Goal: Task Accomplishment & Management: Manage account settings

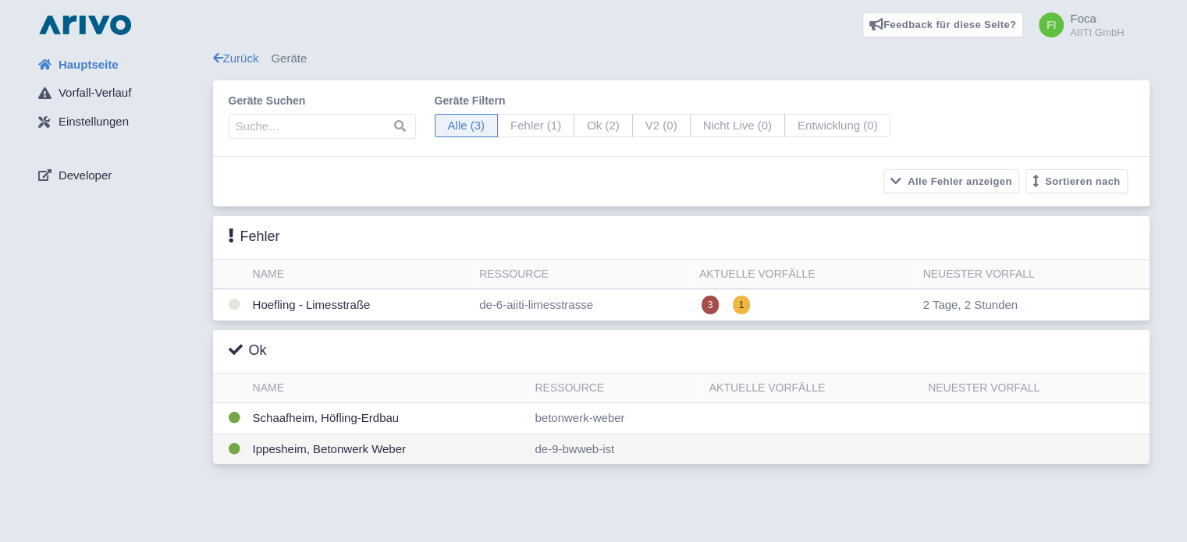
click at [368, 449] on td "Ippesheim, Betonwerk Weber" at bounding box center [388, 449] width 282 height 30
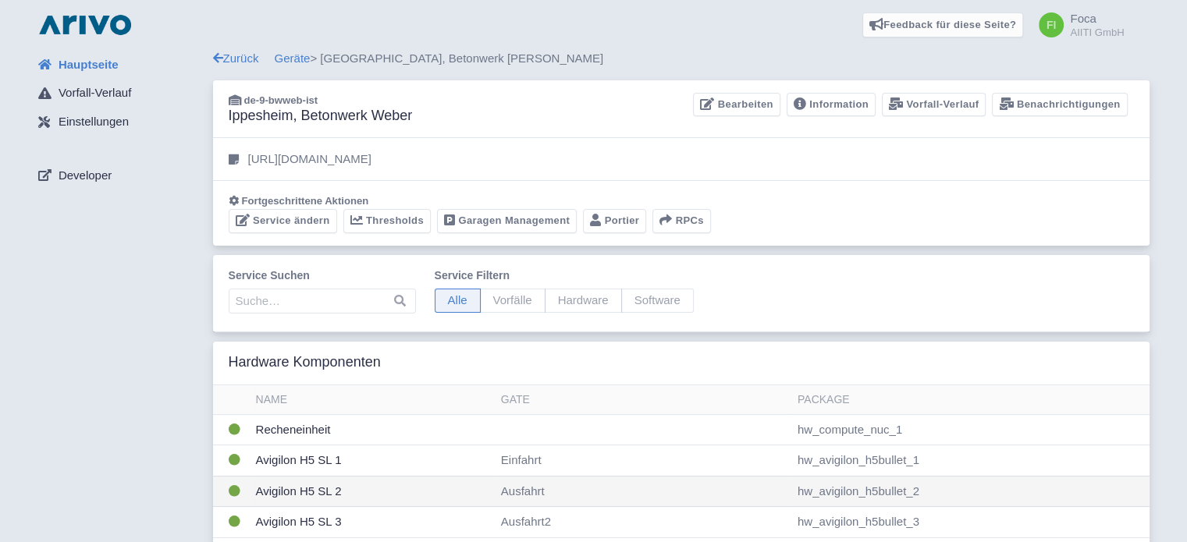
scroll to position [78, 0]
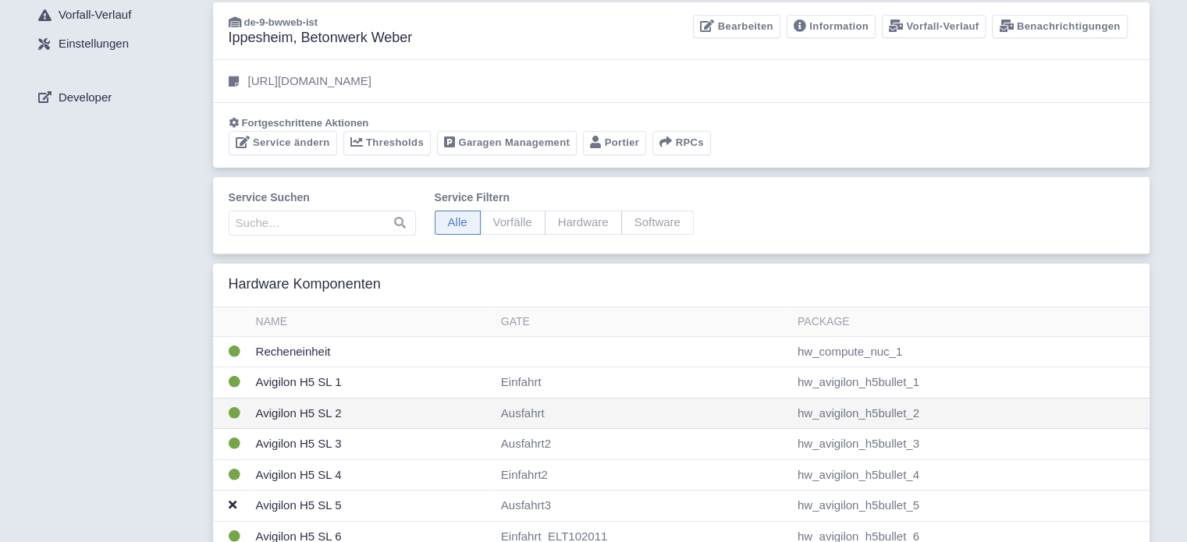
click at [855, 404] on td "hw_avigilon_h5bullet_2" at bounding box center [970, 413] width 358 height 31
click at [864, 413] on td "hw_avigilon_h5bullet_2" at bounding box center [970, 413] width 358 height 31
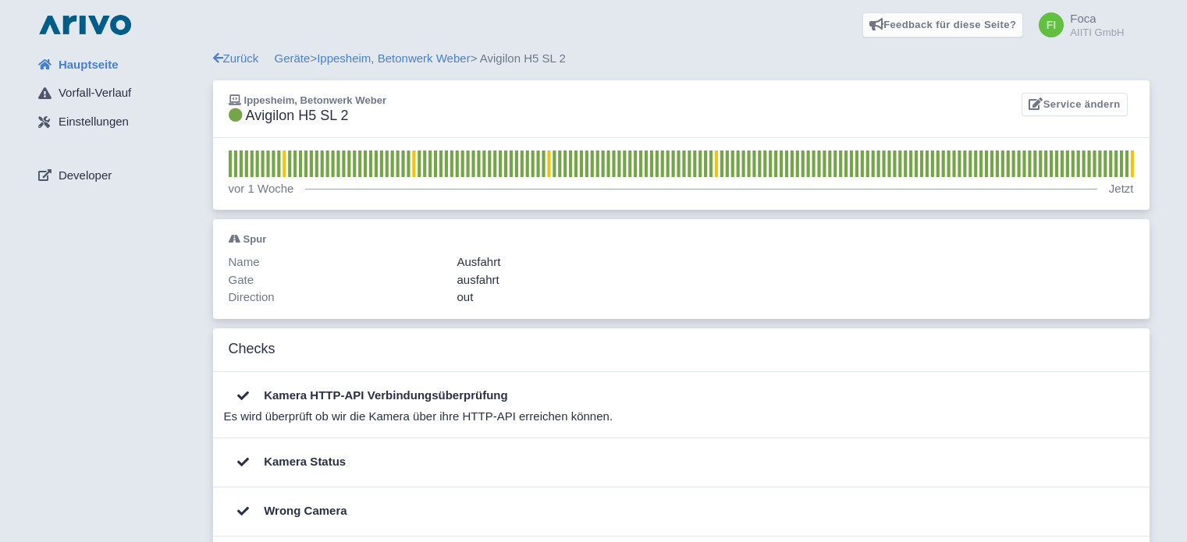
click at [268, 409] on div "Es wird überprüft ob wir die Kamera über ihre HTTP-API erreichen können." at bounding box center [676, 417] width 905 height 18
click at [91, 93] on span "Vorfall-Verlauf" at bounding box center [95, 93] width 73 height 18
click at [92, 122] on span "Einstellungen" at bounding box center [94, 122] width 70 height 18
click at [1075, 101] on link "Service ändern" at bounding box center [1073, 105] width 105 height 24
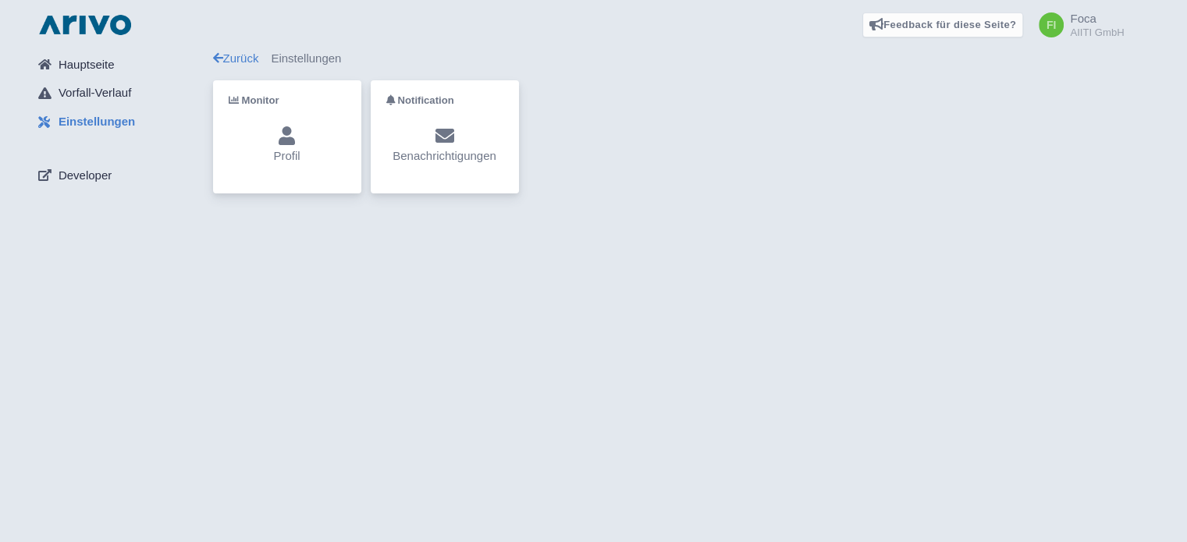
click at [92, 122] on span "Einstellungen" at bounding box center [97, 122] width 76 height 18
click at [88, 96] on span "Vorfall-Verlauf" at bounding box center [95, 93] width 73 height 18
click at [223, 55] on link "Zurück" at bounding box center [236, 57] width 46 height 13
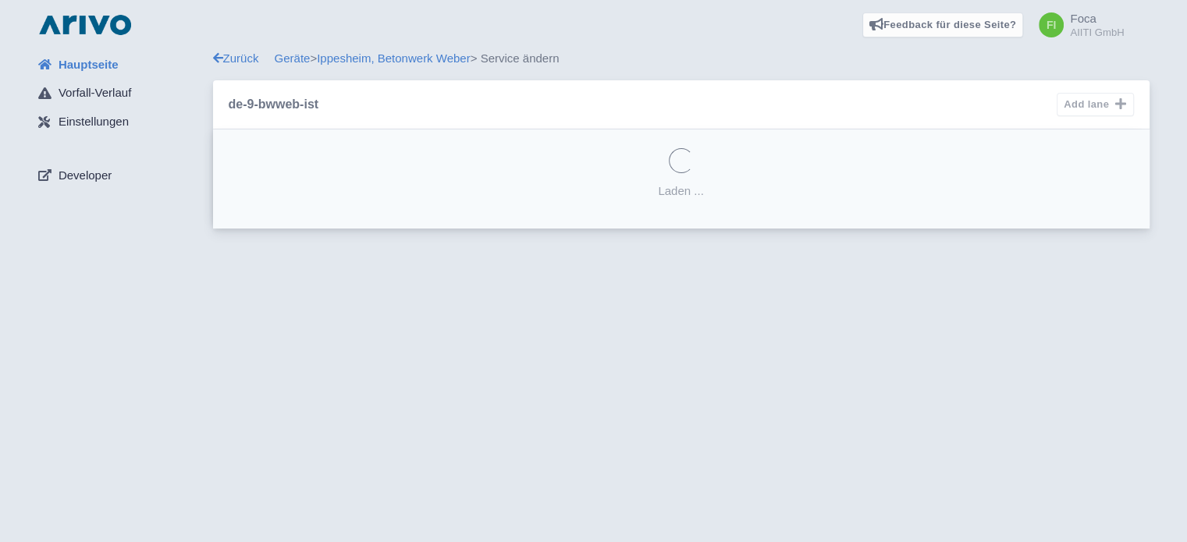
select select "78e3e71b-65bd-4d2f-a69d-22c5c2f04dac"
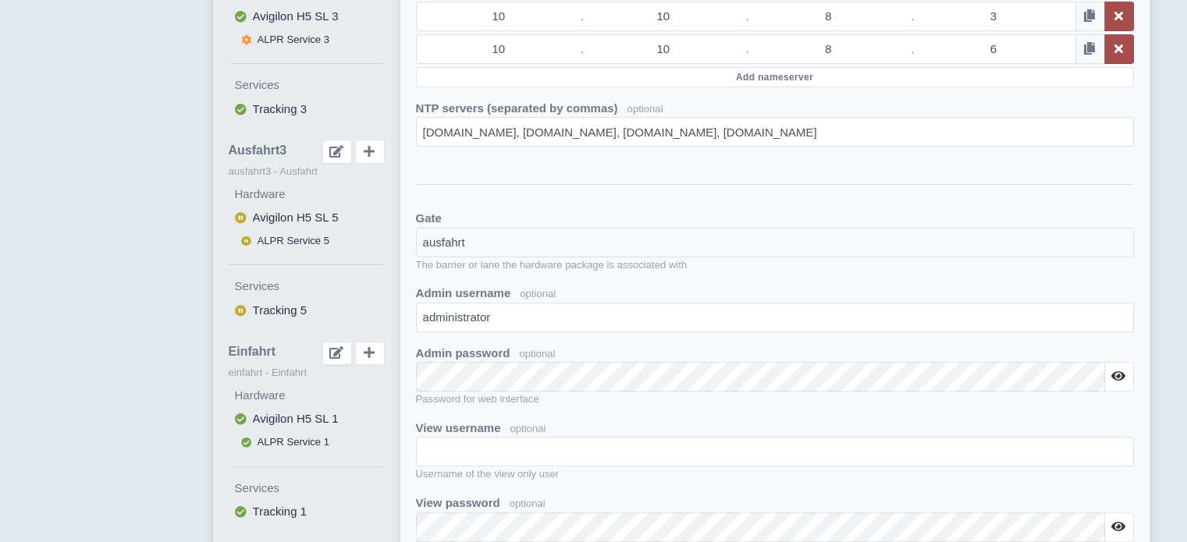
scroll to position [390, 0]
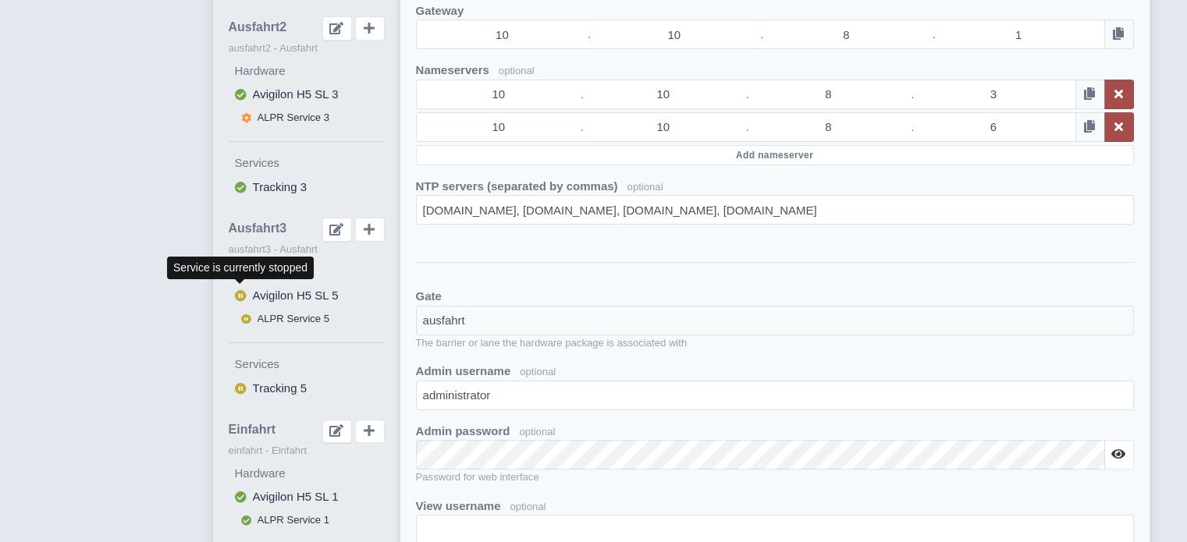
click at [239, 289] on icon at bounding box center [241, 296] width 18 height 18
select select
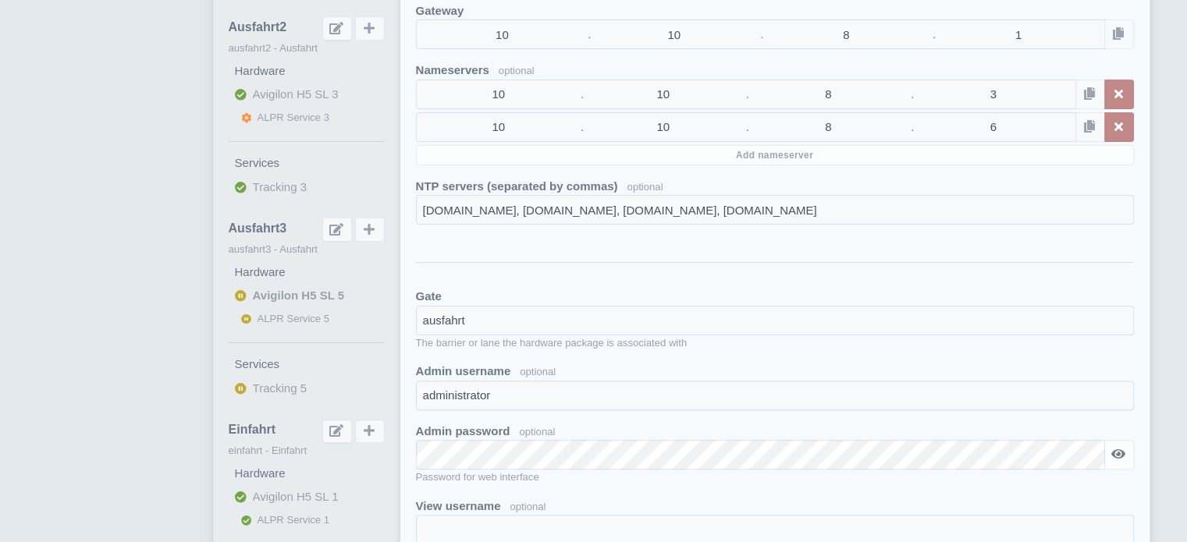
checkbox input "true"
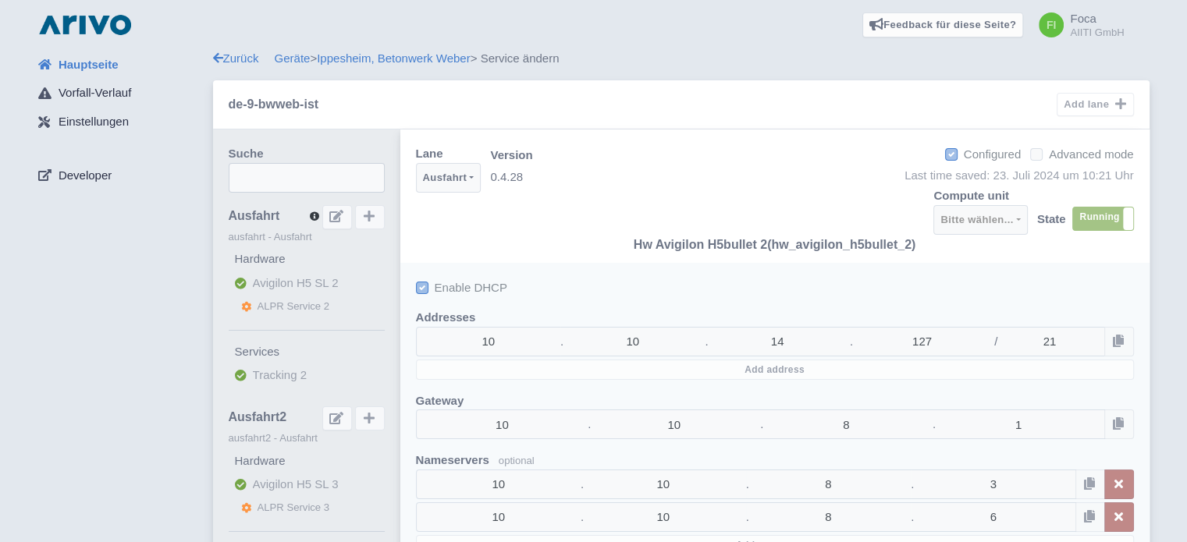
select select "e7766cfa-7deb-4add-9104-73101c410405"
select select
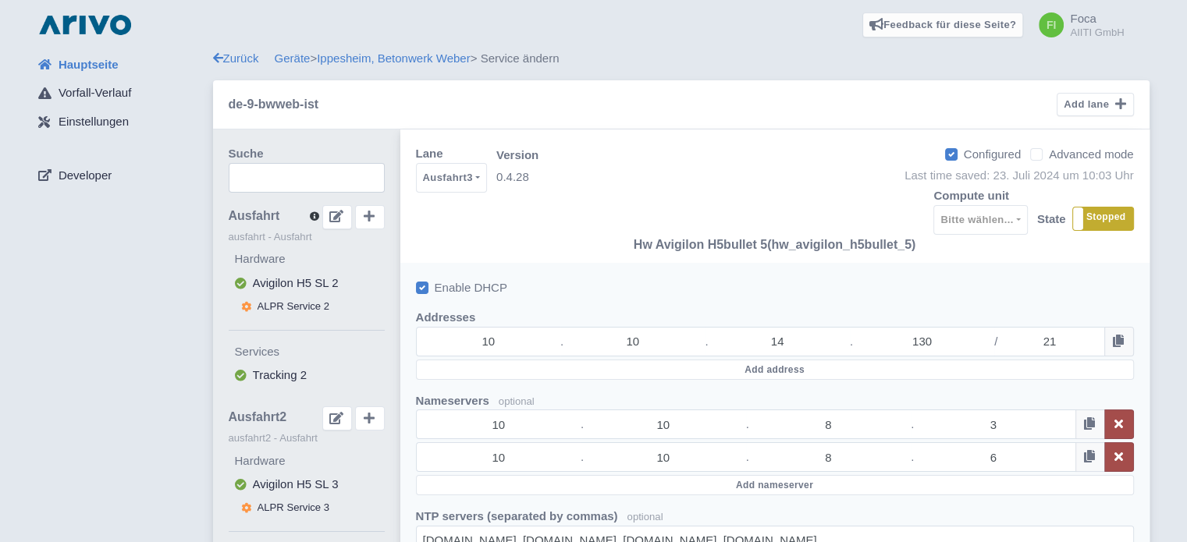
type input "ntp.intern.foca-gmbh.de, 1.pool.ntp.org, 2.pool.ntp.org"
click at [1105, 218] on label "Stopped" at bounding box center [1103, 219] width 60 height 23
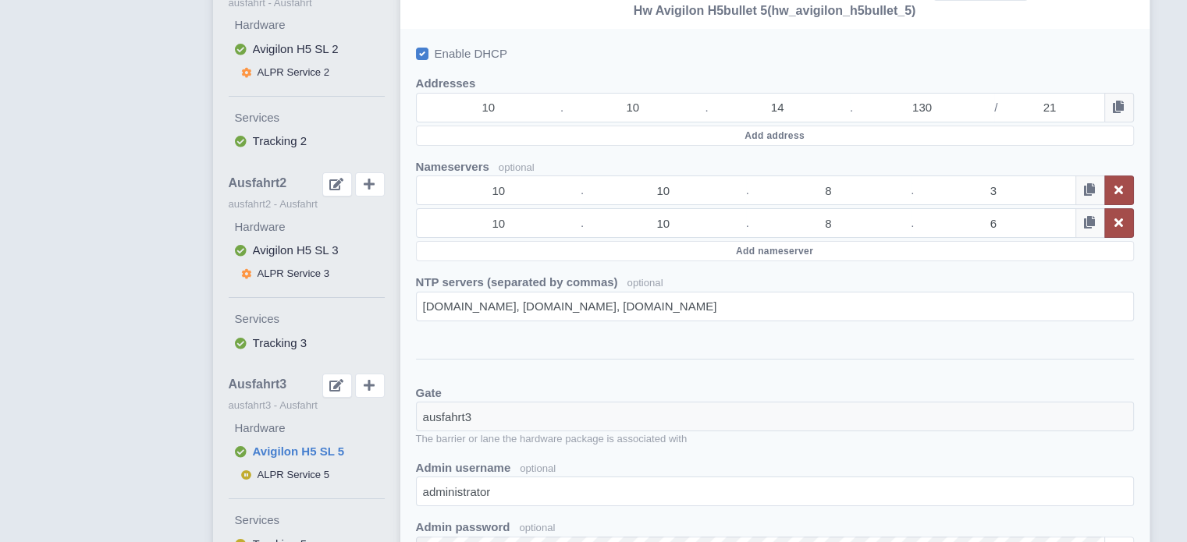
scroll to position [312, 0]
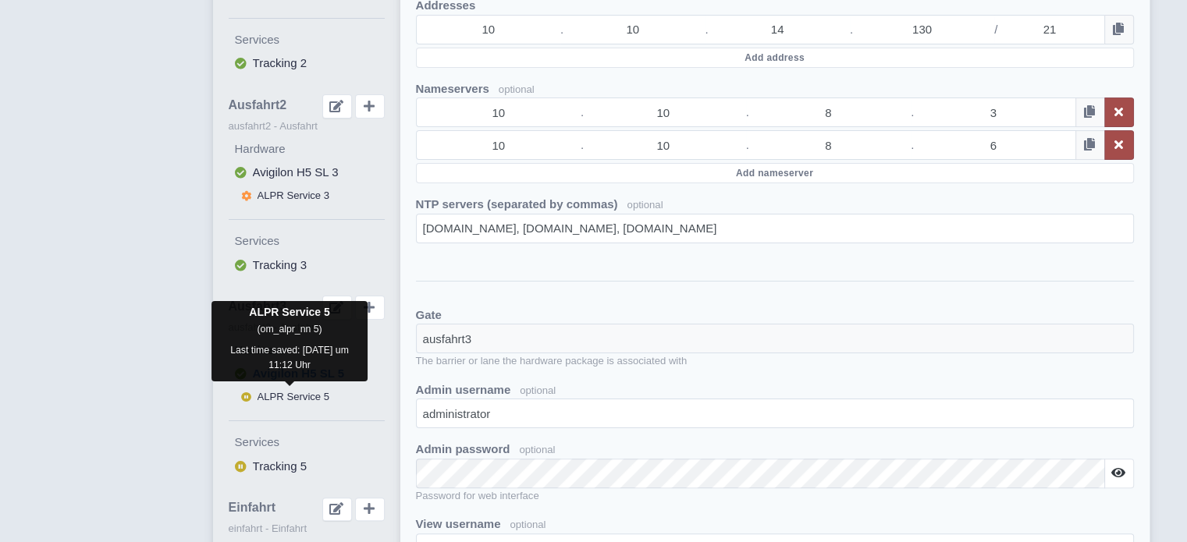
click at [300, 395] on span "ALPR Service 5" at bounding box center [293, 397] width 73 height 12
select select
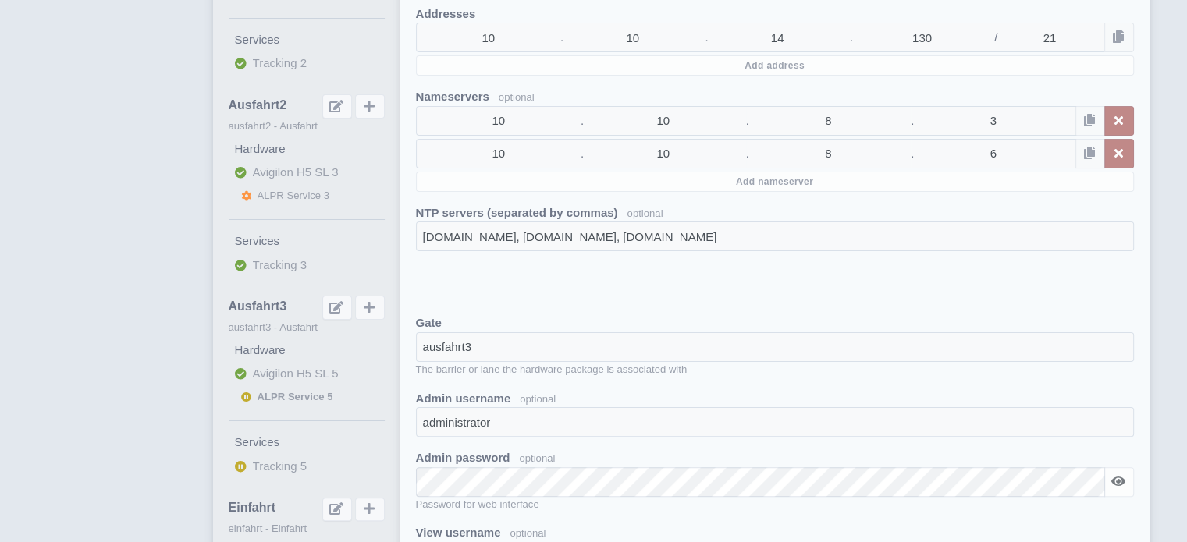
checkbox input "false"
select select
select select "3e4f05f2-75bf-4524-9a83-f293ada140c9"
select select "8f3b31a5-dddd-4a06-b5e5-2a8f7fa7e007"
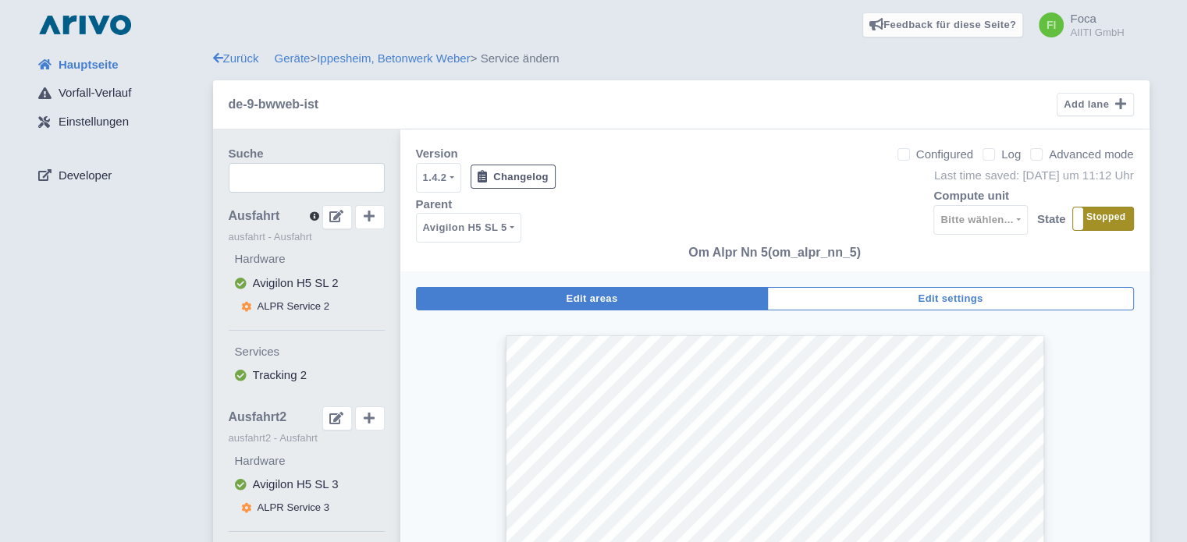
click at [1104, 222] on label "Stopped" at bounding box center [1103, 219] width 60 height 23
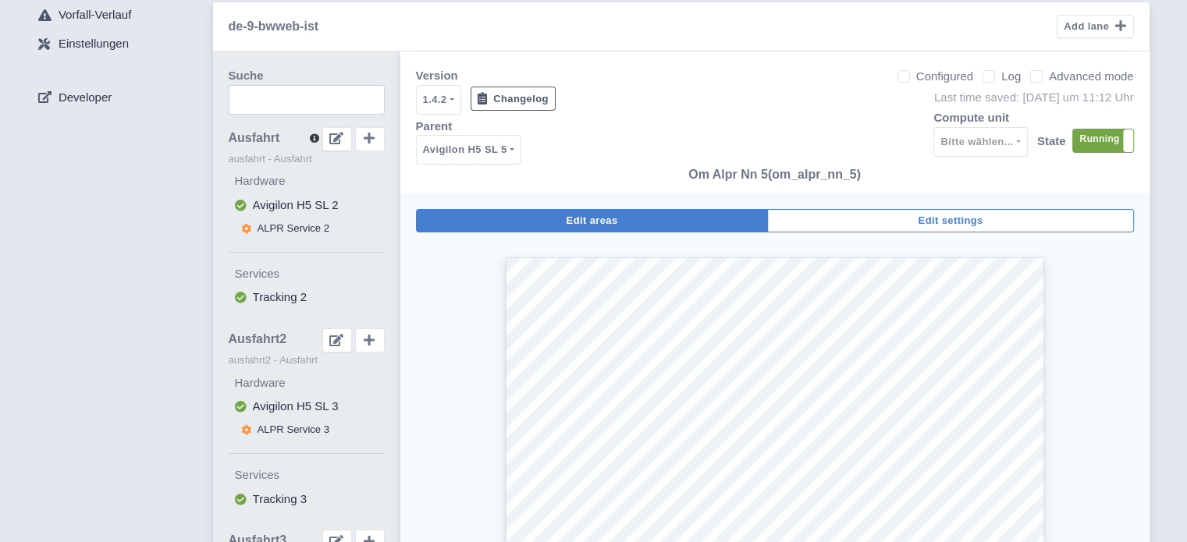
scroll to position [234, 0]
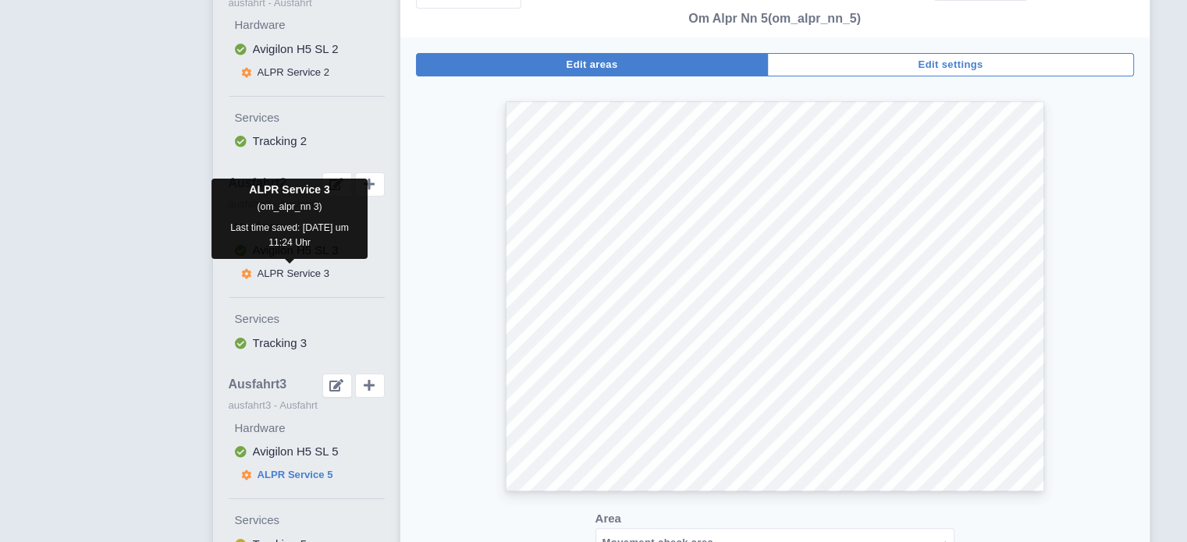
click at [280, 278] on span "ALPR Service 3" at bounding box center [293, 274] width 73 height 12
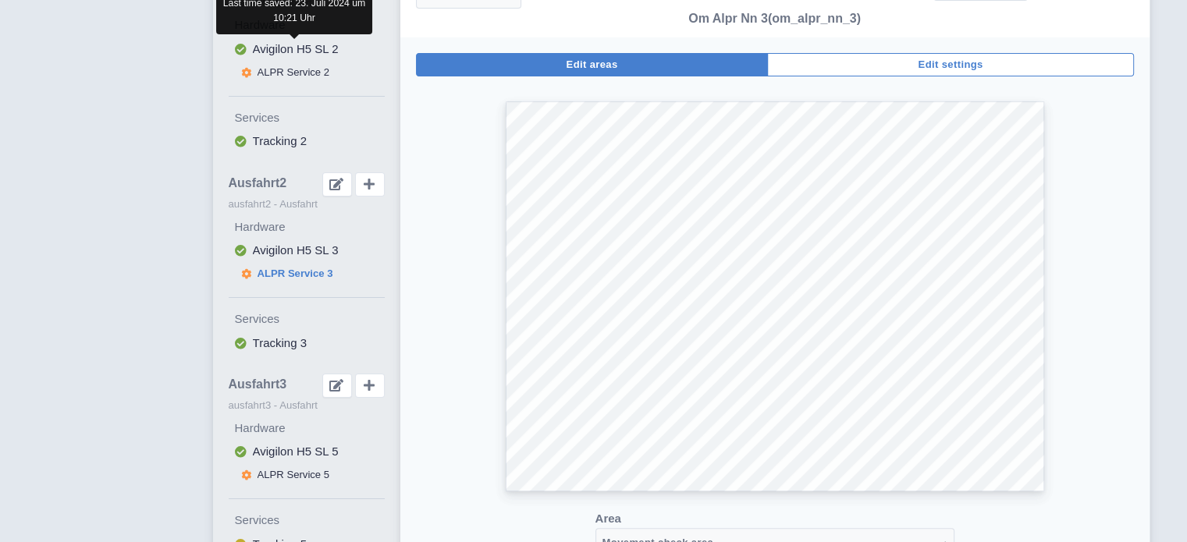
select select
select select "704957a4-d7bd-49ea-a362-73a873029cae"
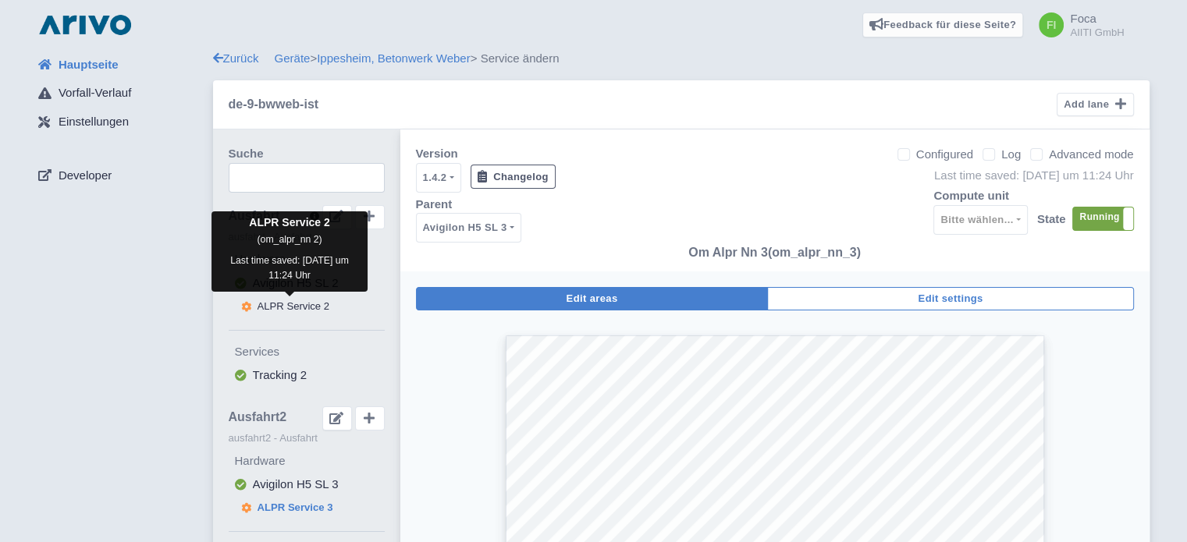
click at [283, 303] on span "ALPR Service 2" at bounding box center [293, 306] width 73 height 12
select select
select select "15dc014a-ab41-4335-8ff1-f600f0d5f6e0"
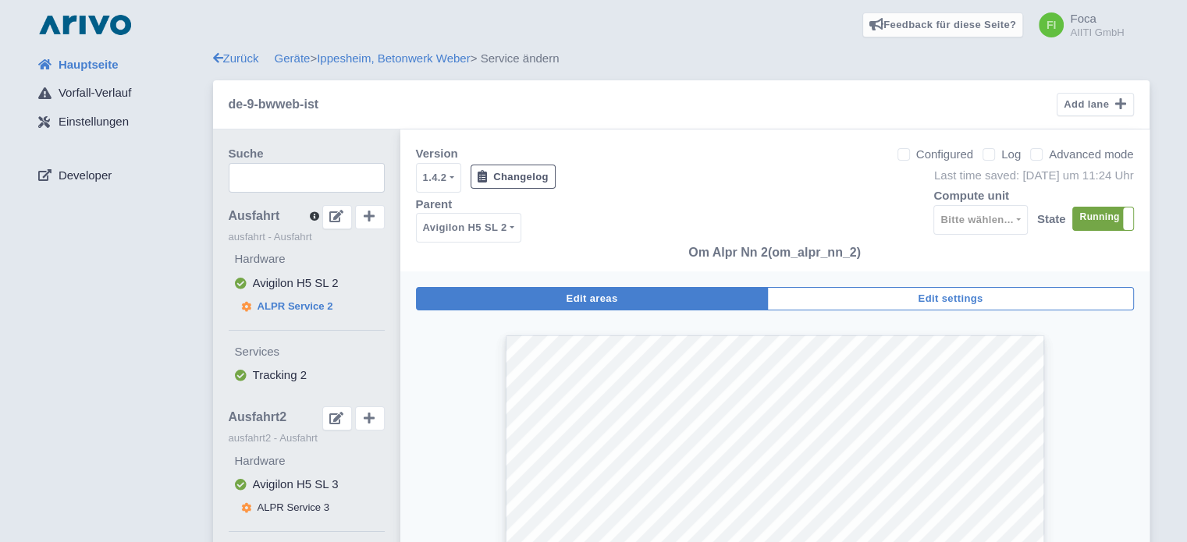
scroll to position [78, 0]
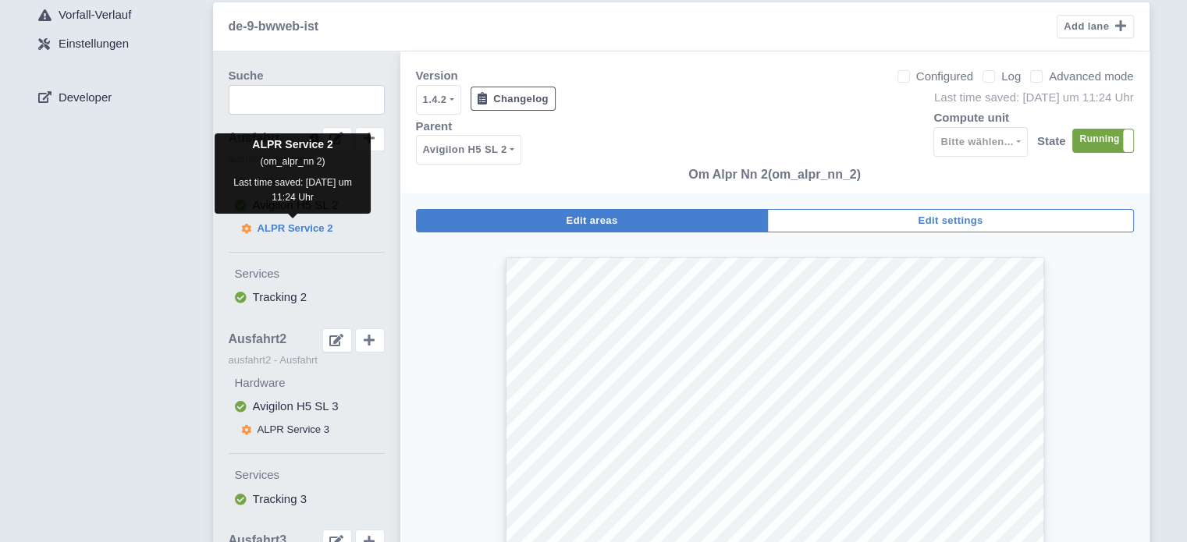
click at [296, 225] on span "ALPR Service 2" at bounding box center [295, 228] width 76 height 12
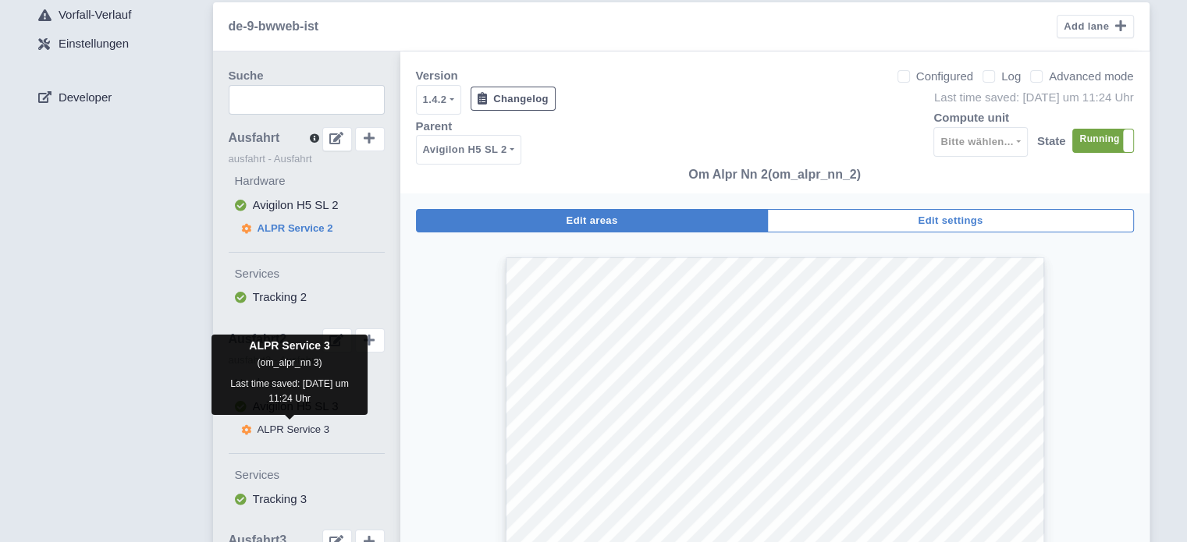
click at [283, 429] on span "ALPR Service 3" at bounding box center [293, 430] width 73 height 12
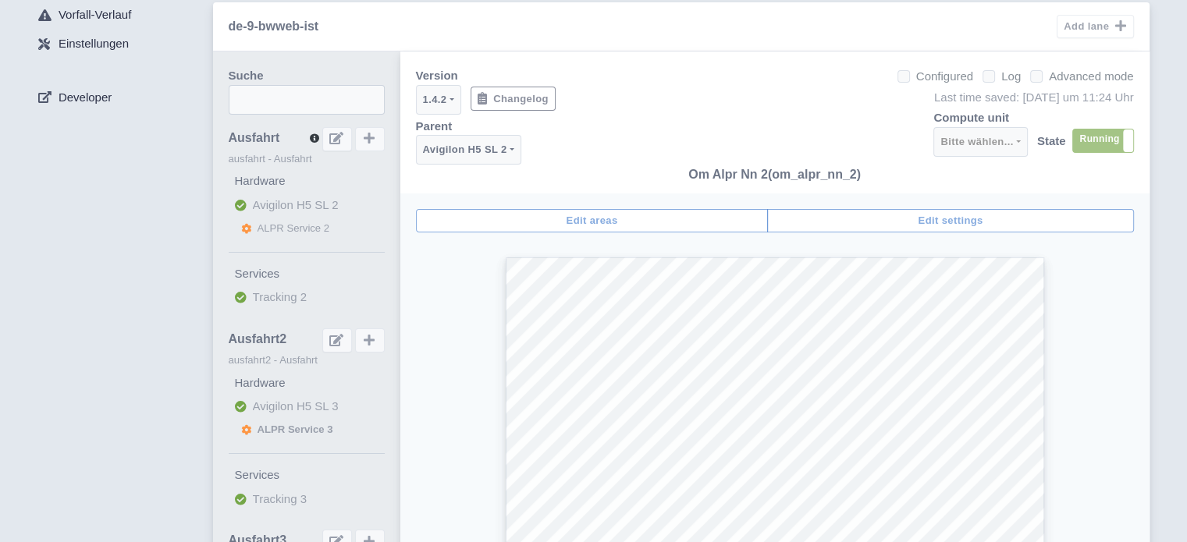
select select
select select "704957a4-d7bd-49ea-a362-73a873029cae"
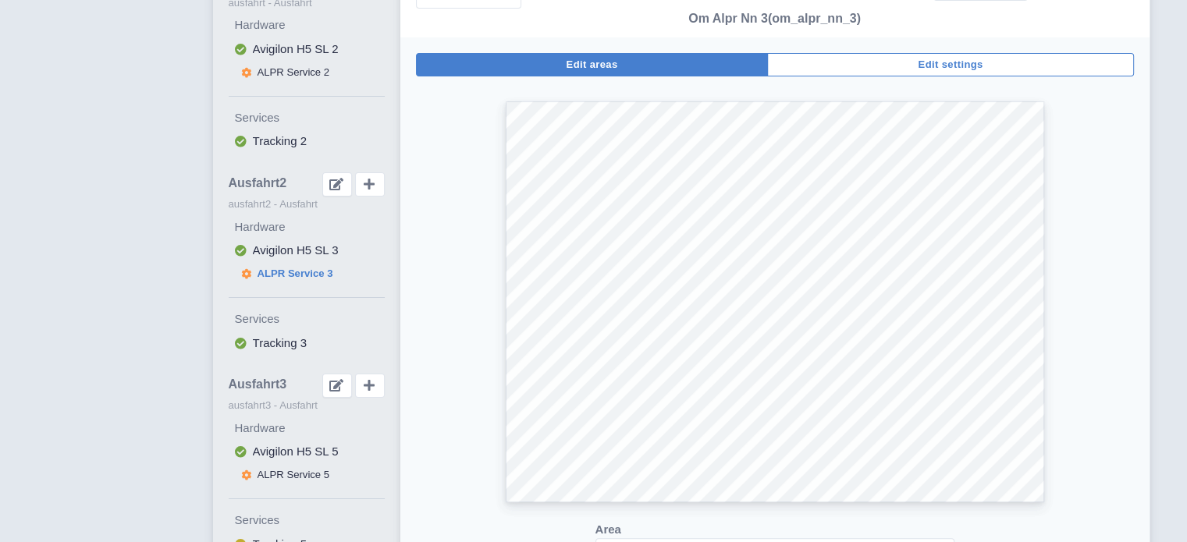
scroll to position [390, 0]
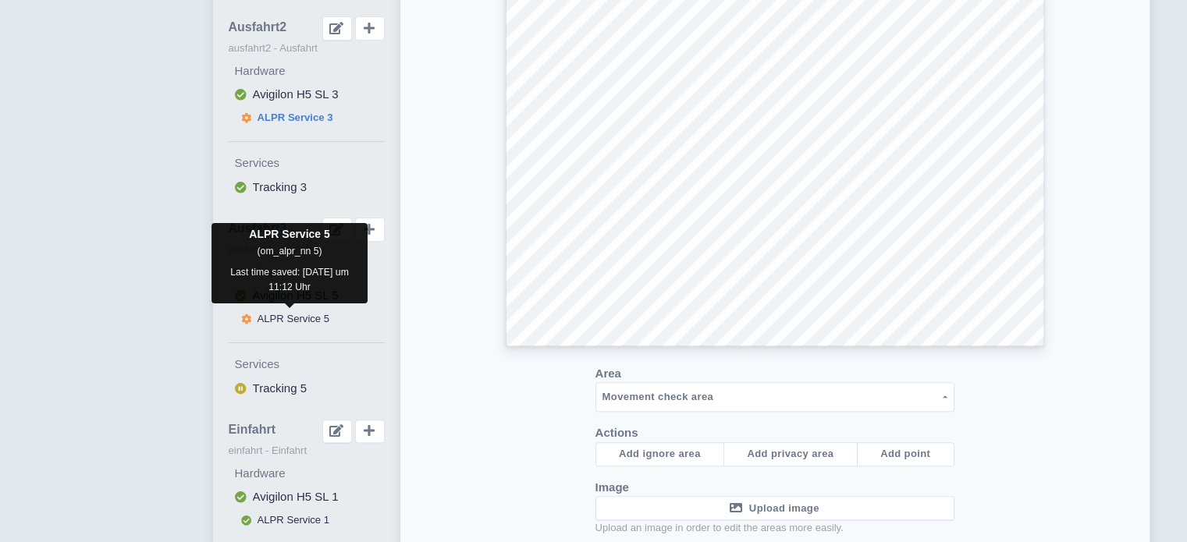
click at [288, 317] on span "ALPR Service 5" at bounding box center [293, 319] width 73 height 12
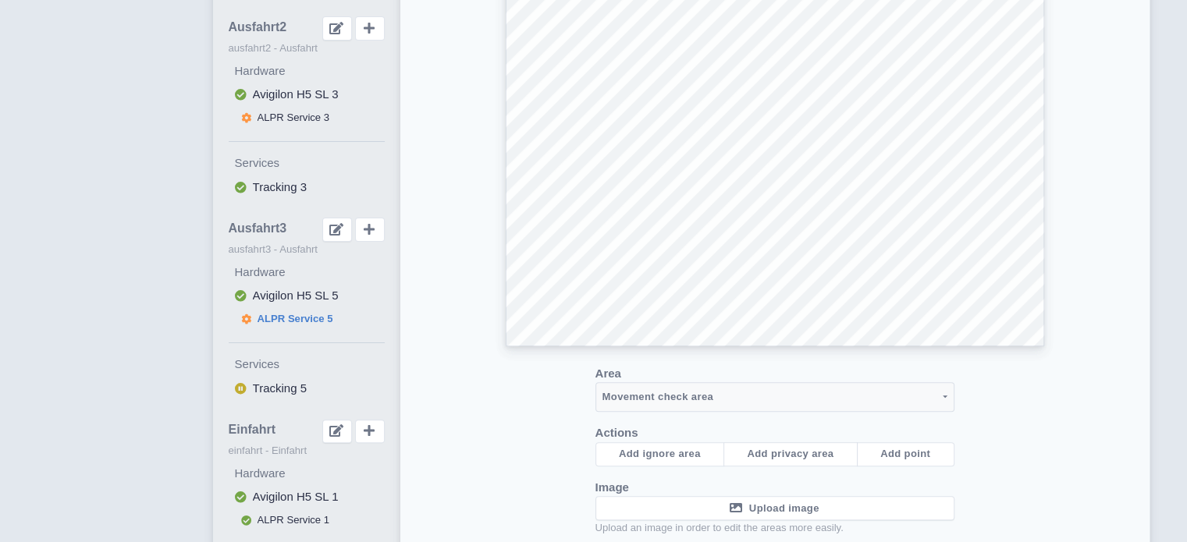
select select
select select "8f3b31a5-dddd-4a06-b5e5-2a8f7fa7e007"
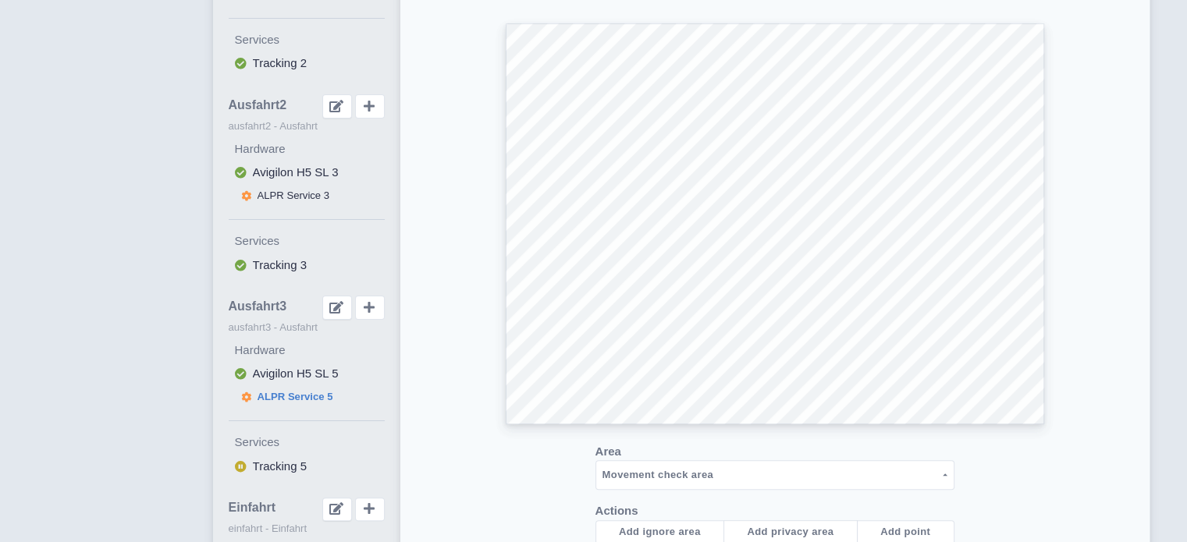
scroll to position [468, 0]
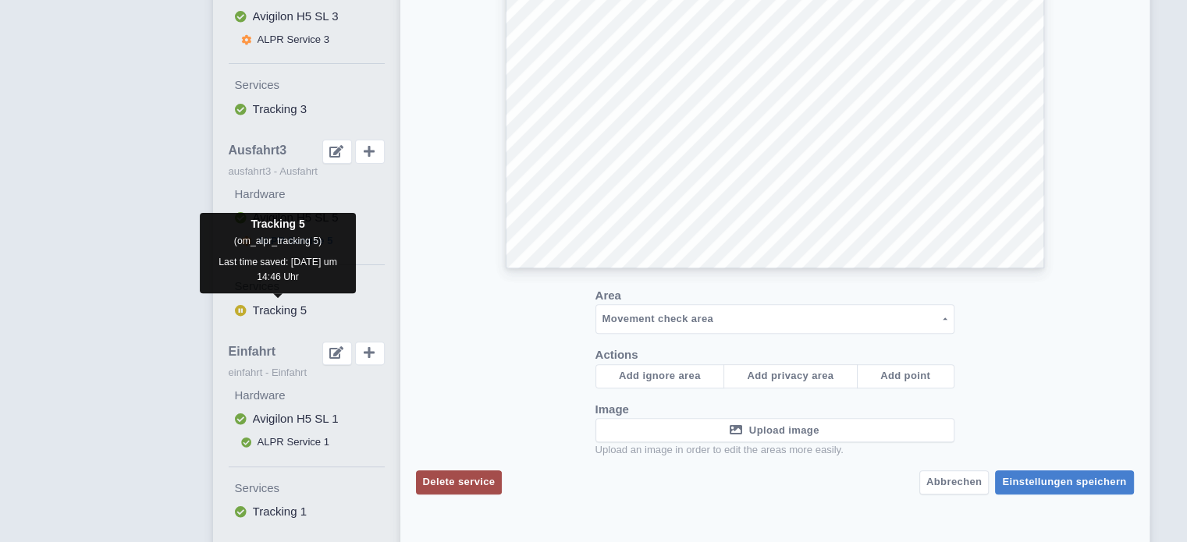
click at [265, 314] on span "Tracking 5" at bounding box center [280, 309] width 54 height 13
select select
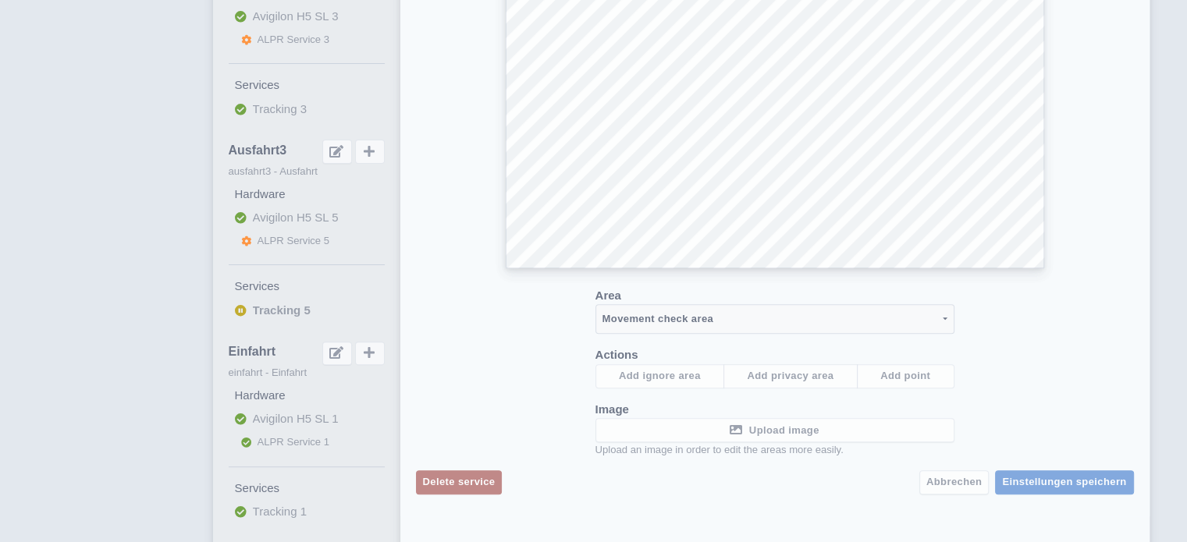
checkbox input "true"
select select
select select "0c19f1e8-05f5-4d84-9b87-27048b6f4cae"
select select "e7766cfa-7deb-4add-9104-73101c410405"
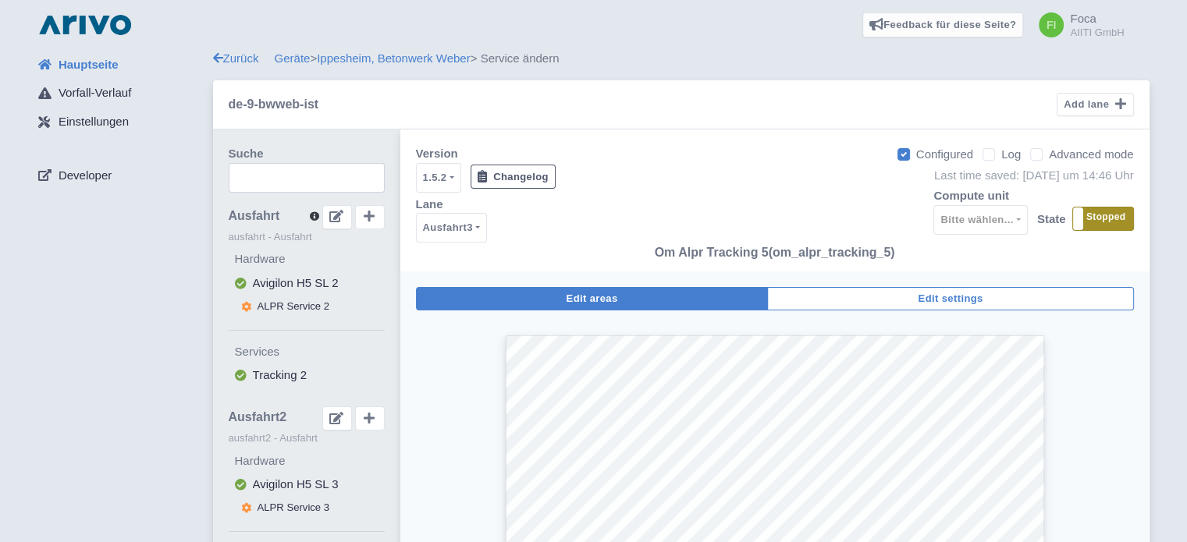
click at [1100, 217] on label "Stopped" at bounding box center [1103, 219] width 60 height 23
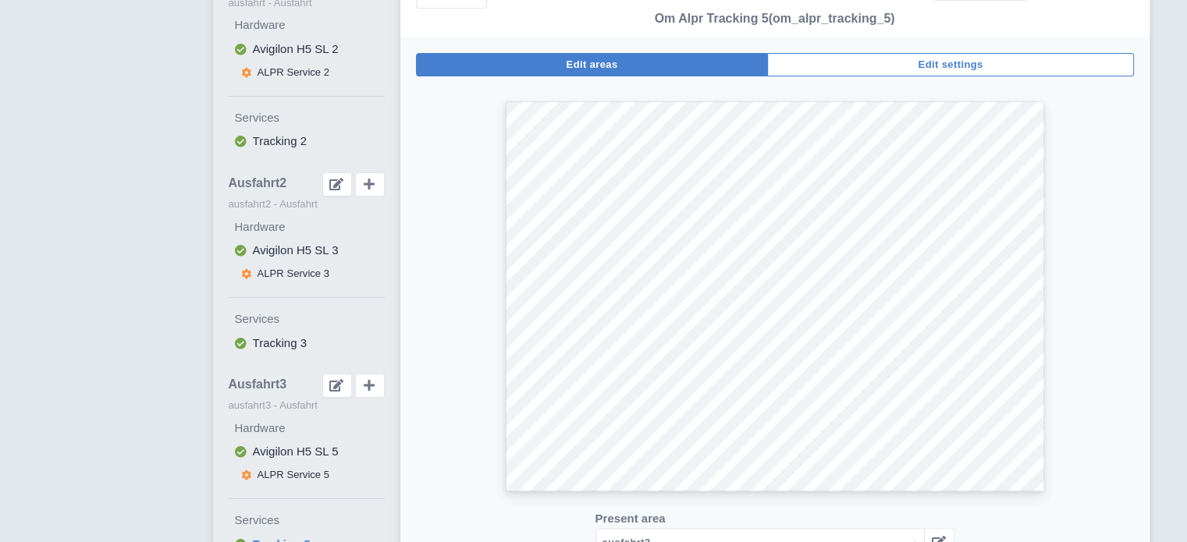
scroll to position [468, 0]
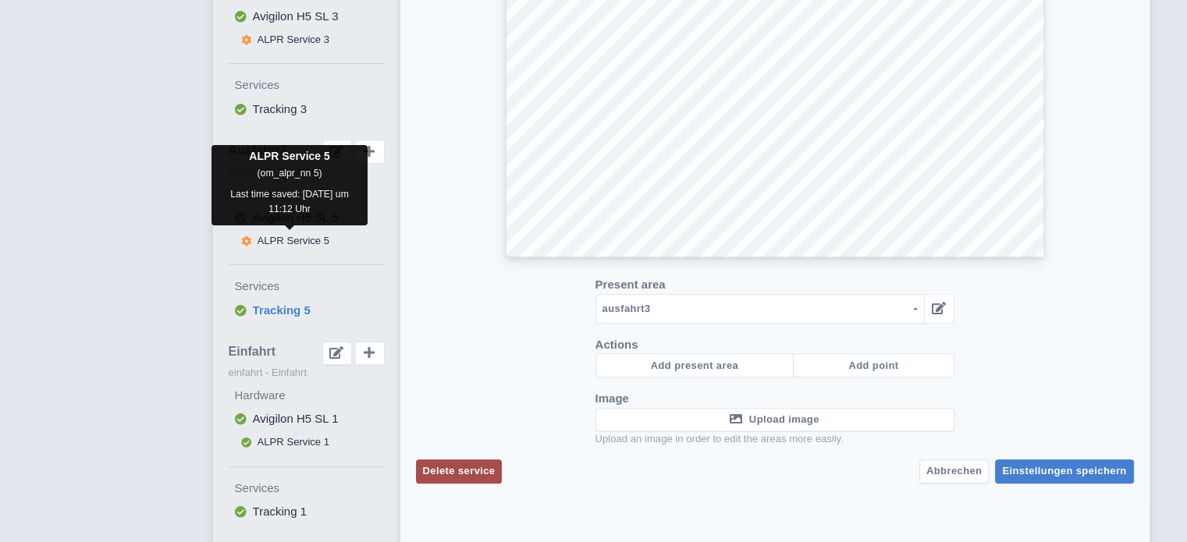
click at [280, 239] on span "ALPR Service 5" at bounding box center [293, 241] width 73 height 12
select select
select select "8f3b31a5-dddd-4a06-b5e5-2a8f7fa7e007"
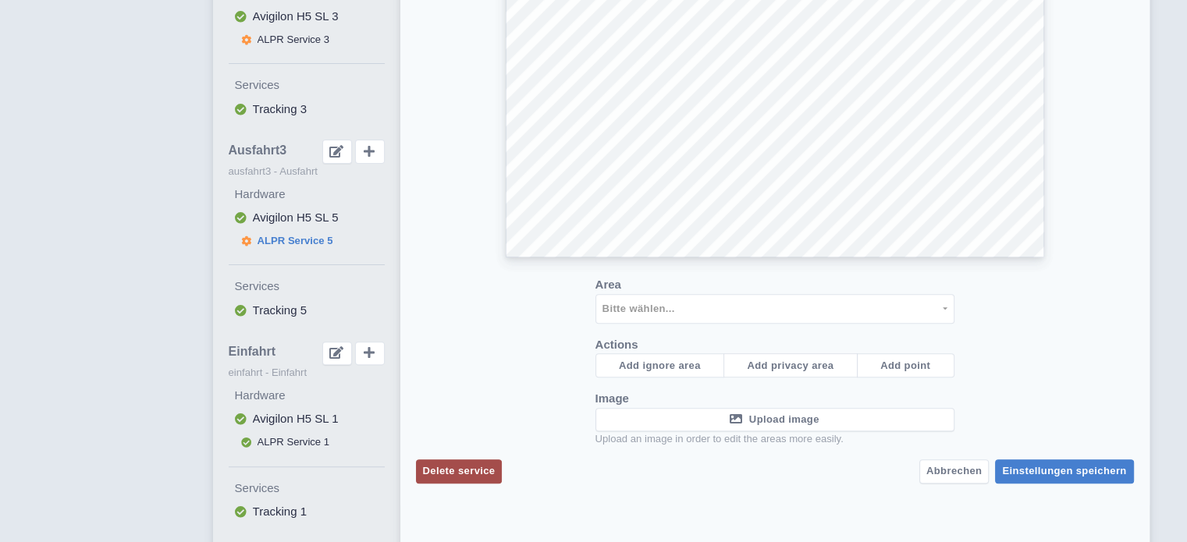
checkbox input "false"
select select
select select "3e4f05f2-75bf-4524-9a83-f293ada140c9"
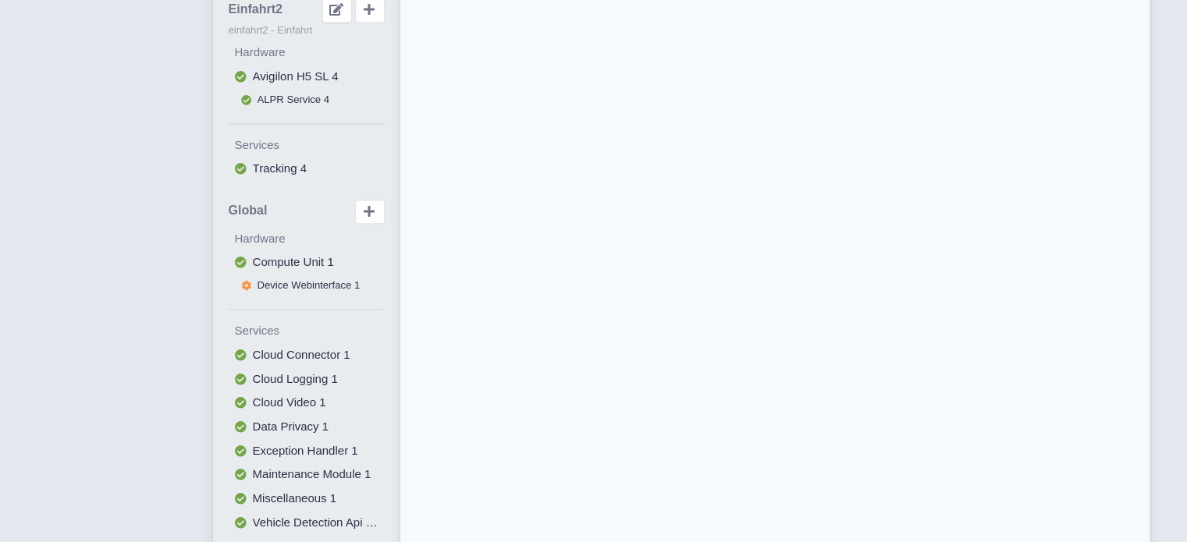
scroll to position [1064, 0]
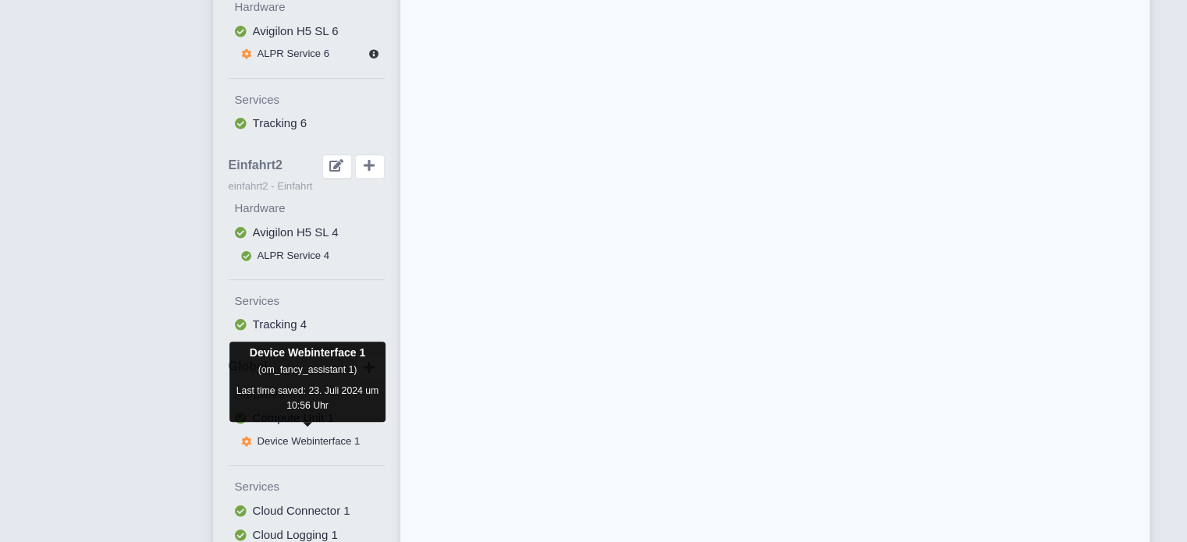
click at [286, 436] on span "Device Webinterface 1" at bounding box center [308, 441] width 103 height 12
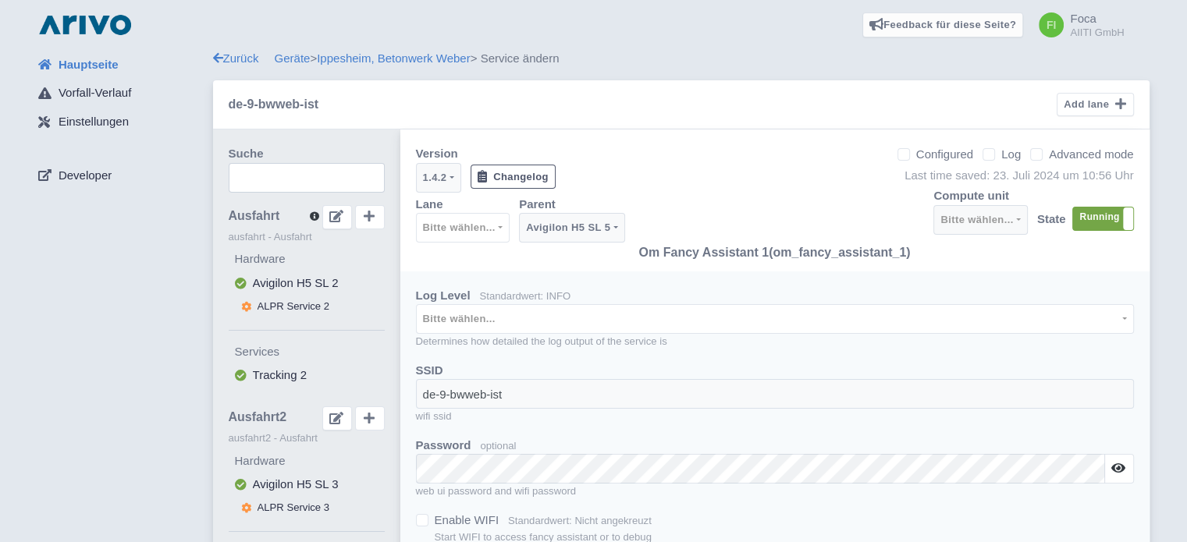
select select
select select "de62c86e-9f55-45fa-a7c8-def1b9a4d795"
select select "5fb6a4e8-9de4-4feb-ae28-5ff2be6e9a91"
click at [436, 53] on link "Ippesheim, Betonwerk Weber" at bounding box center [394, 57] width 154 height 13
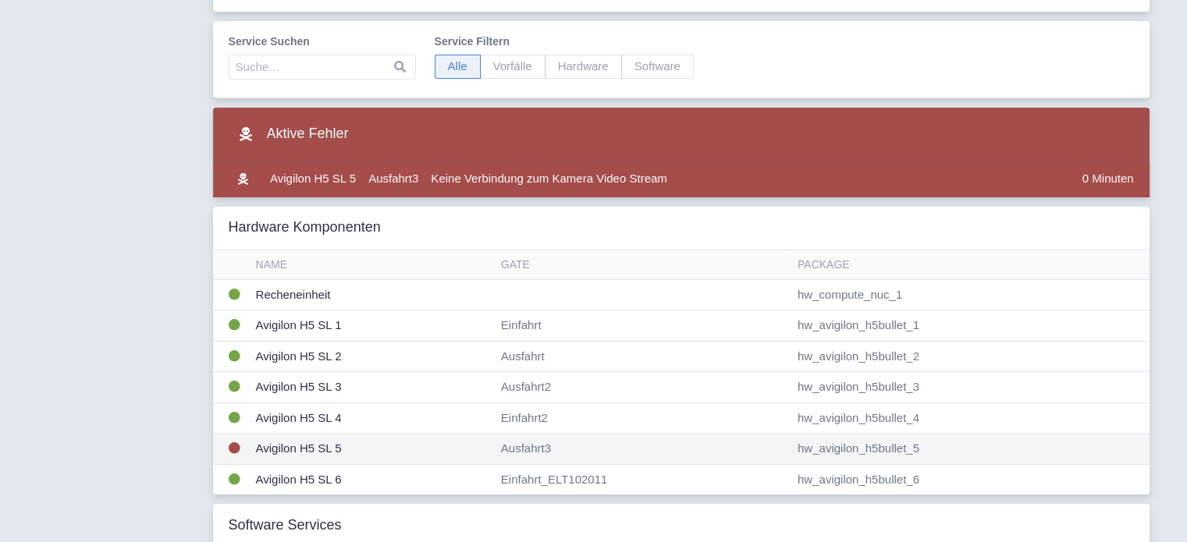
scroll to position [312, 0]
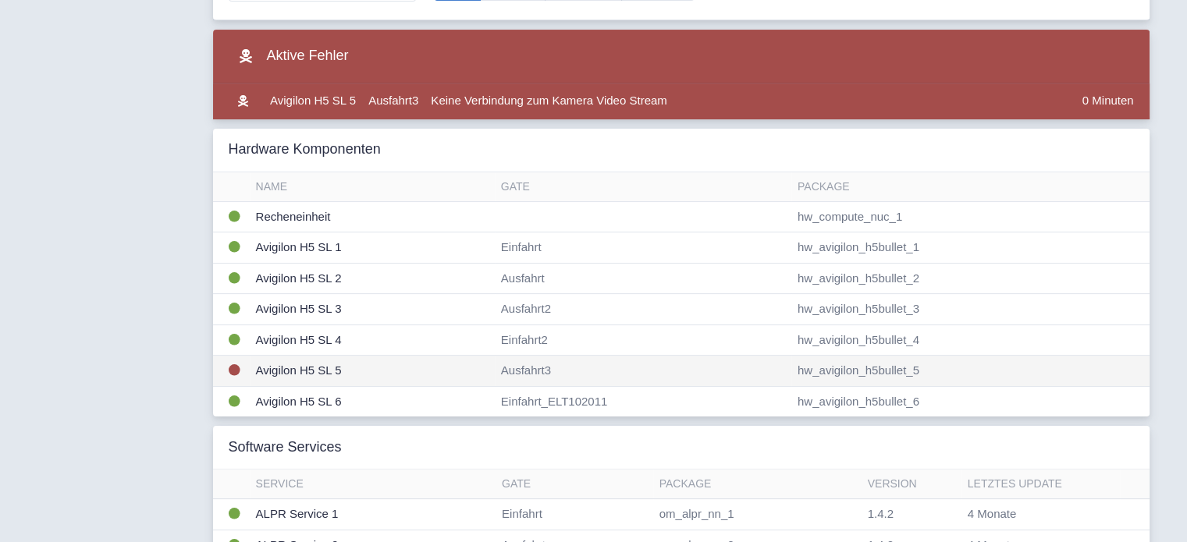
click at [896, 370] on td "hw_avigilon_h5bullet_5" at bounding box center [970, 371] width 358 height 31
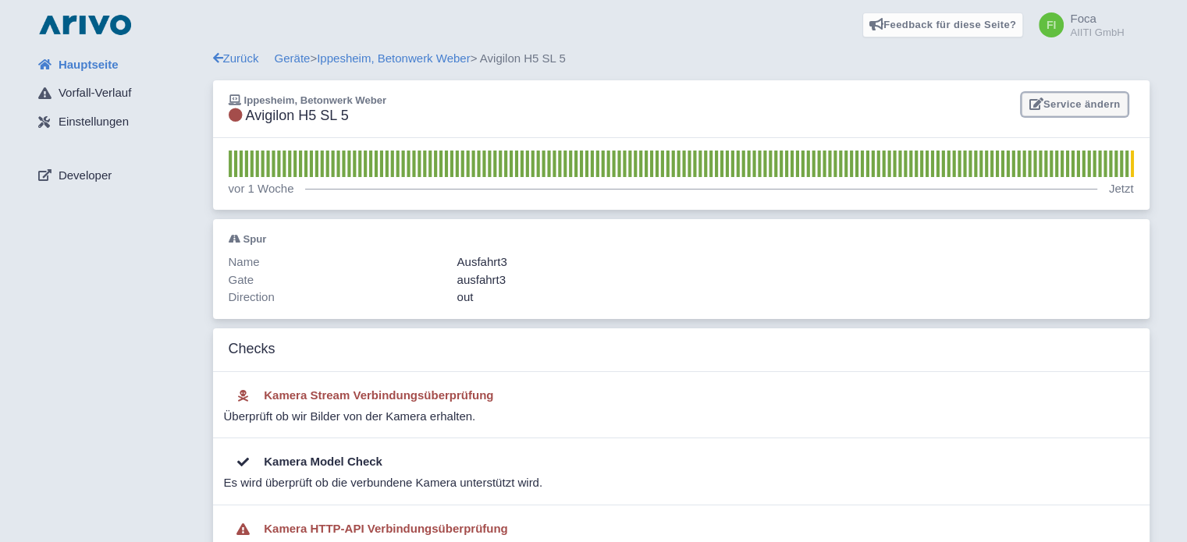
click at [1071, 105] on link "Service ändern" at bounding box center [1073, 105] width 105 height 24
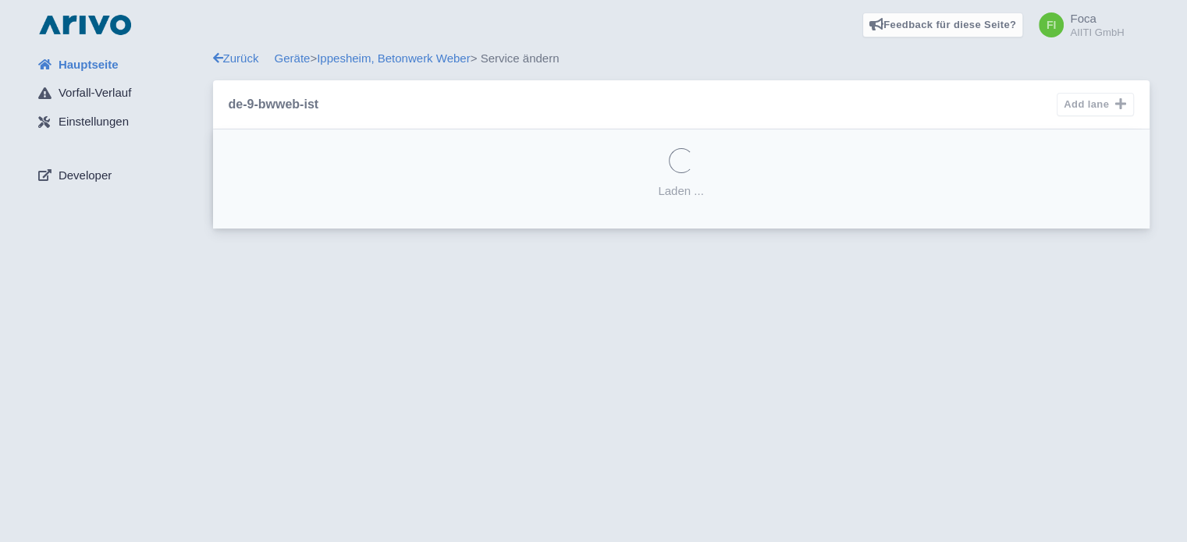
select select "e7766cfa-7deb-4add-9104-73101c410405"
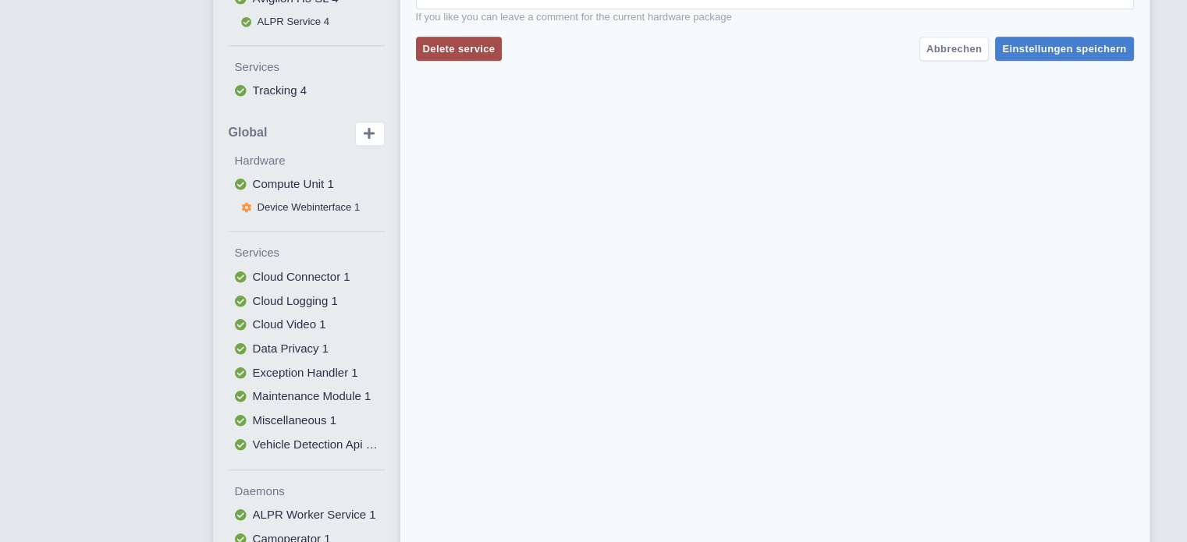
scroll to position [1142, 0]
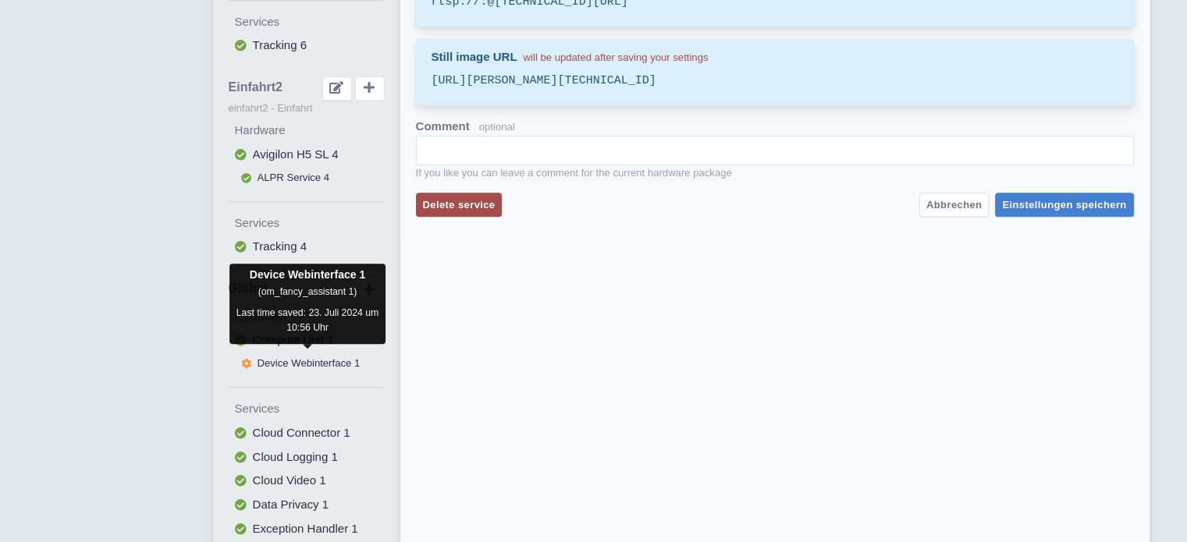
click at [287, 357] on span "Device Webinterface 1" at bounding box center [308, 363] width 103 height 12
select select
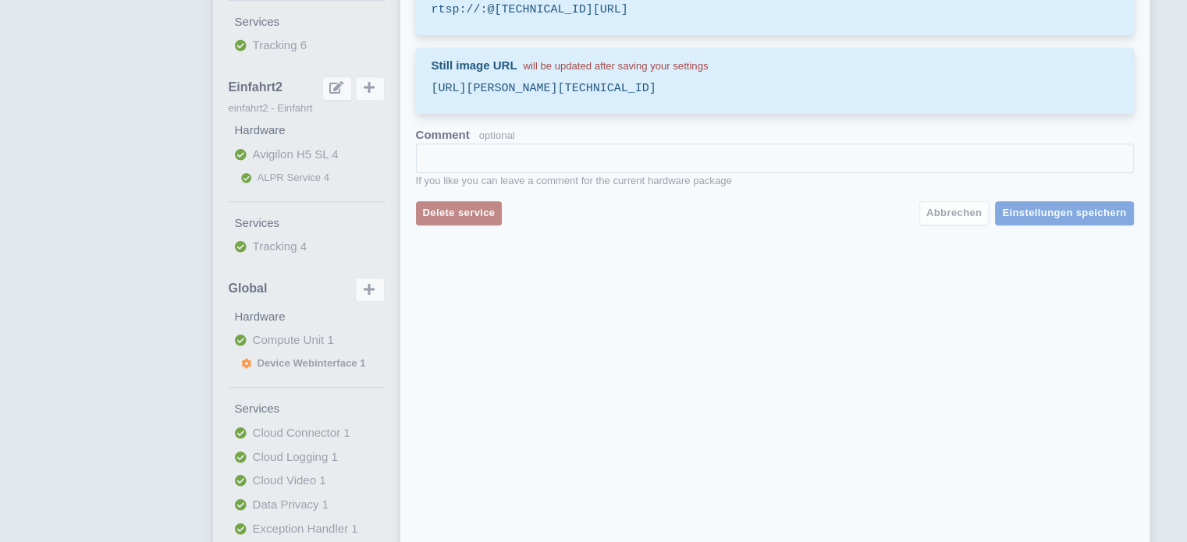
checkbox input "false"
select select "0"
select select
select select "de62c86e-9f55-45fa-a7c8-def1b9a4d795"
select select "5fb6a4e8-9de4-4feb-ae28-5ff2be6e9a91"
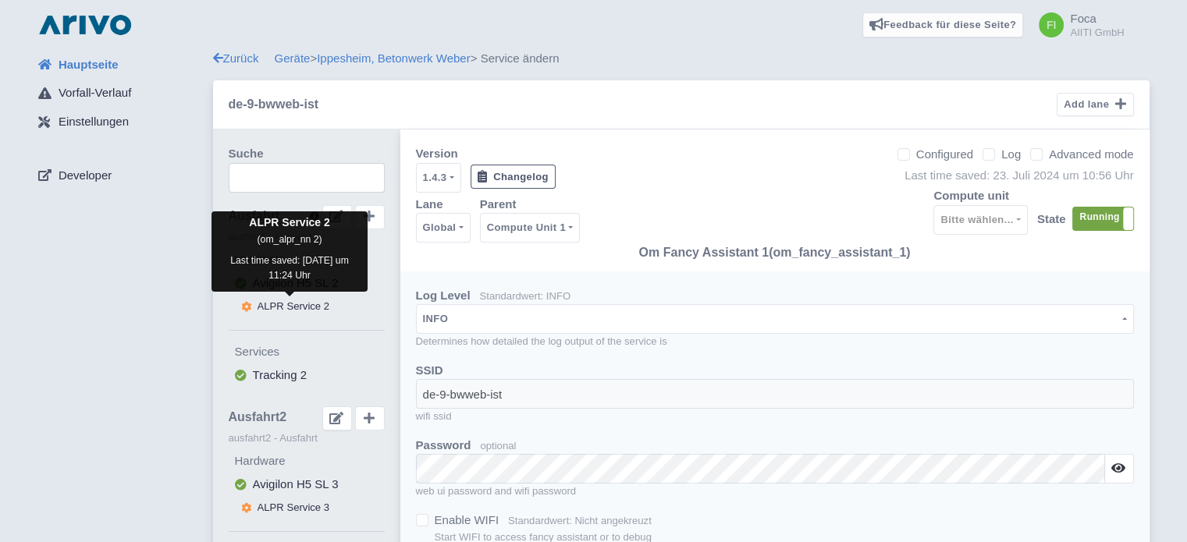
click at [286, 308] on span "ALPR Service 2" at bounding box center [293, 306] width 73 height 12
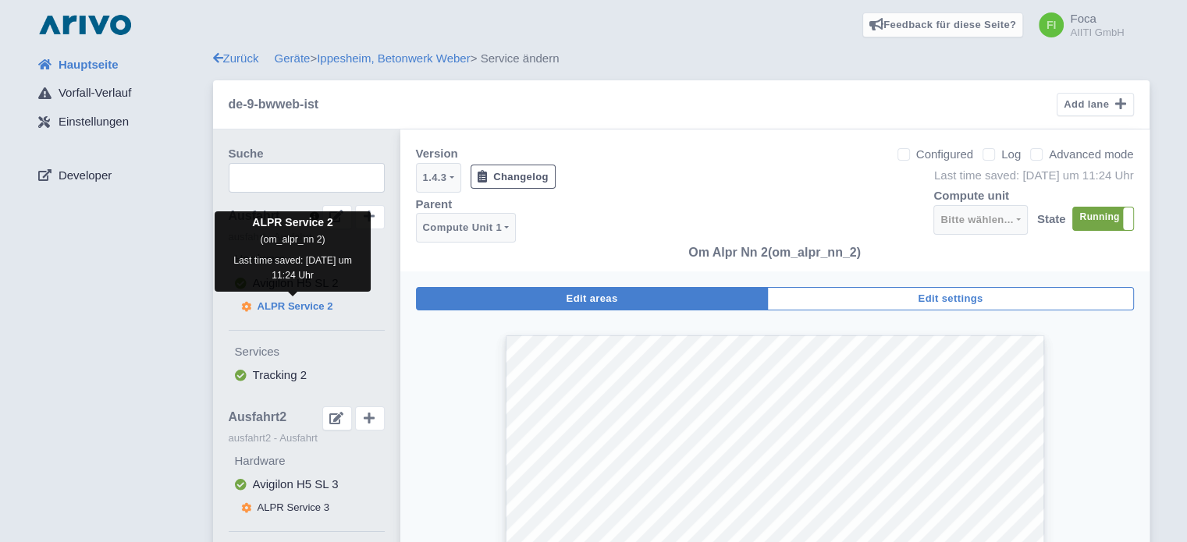
select select
select select "3e4f05f2-75bf-4524-9a83-f293ada140c9"
select select "15dc014a-ab41-4335-8ff1-f600f0d5f6e0"
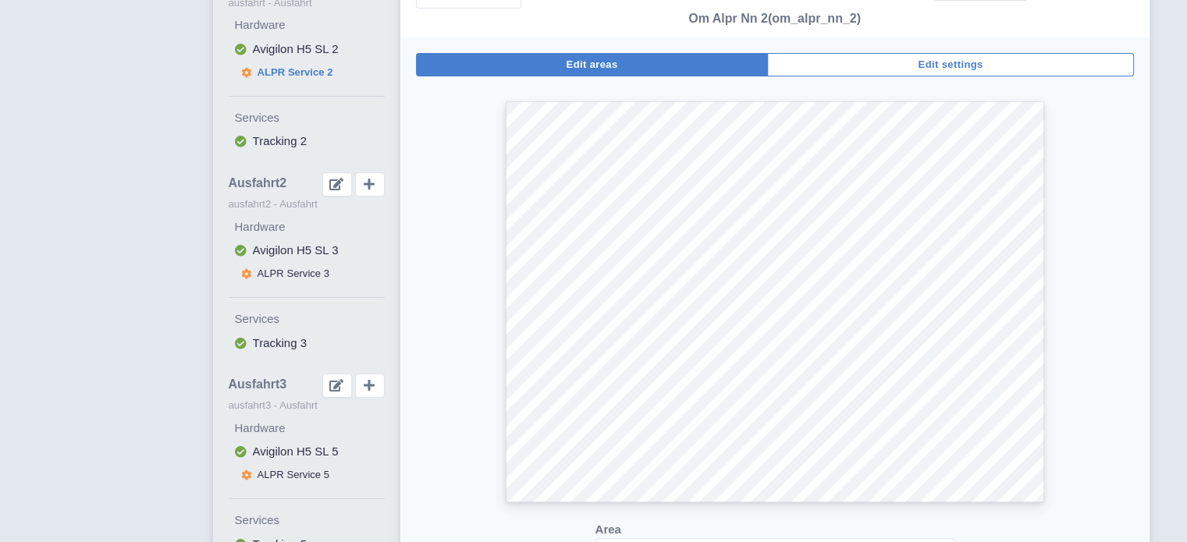
scroll to position [312, 0]
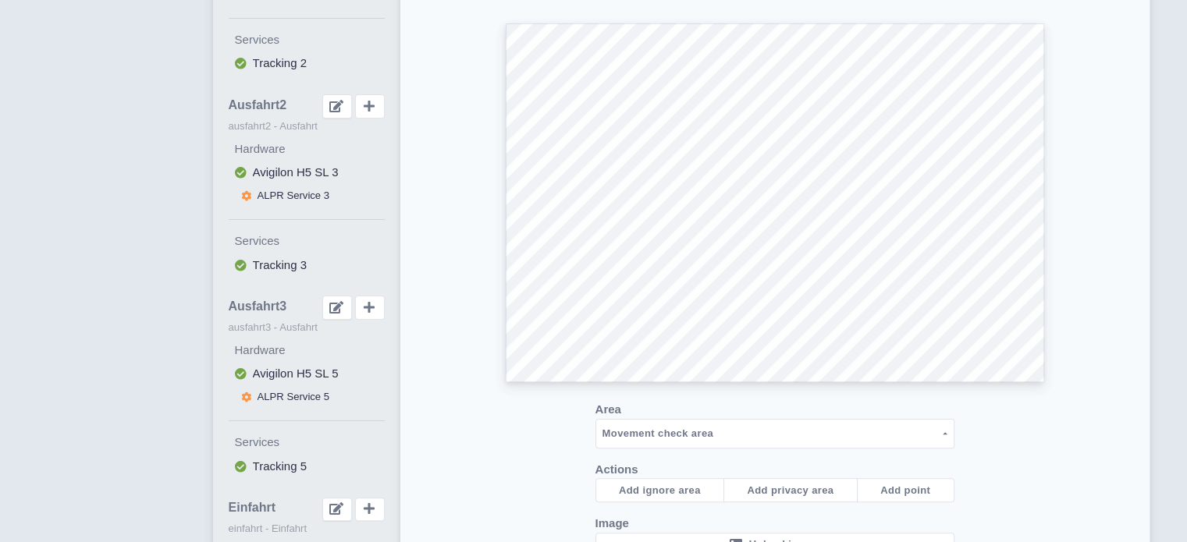
click at [1130, 171] on div "Area Movement check area Vehicle classifier area Ignore area (1) Ignore area (2…" at bounding box center [775, 303] width 718 height 561
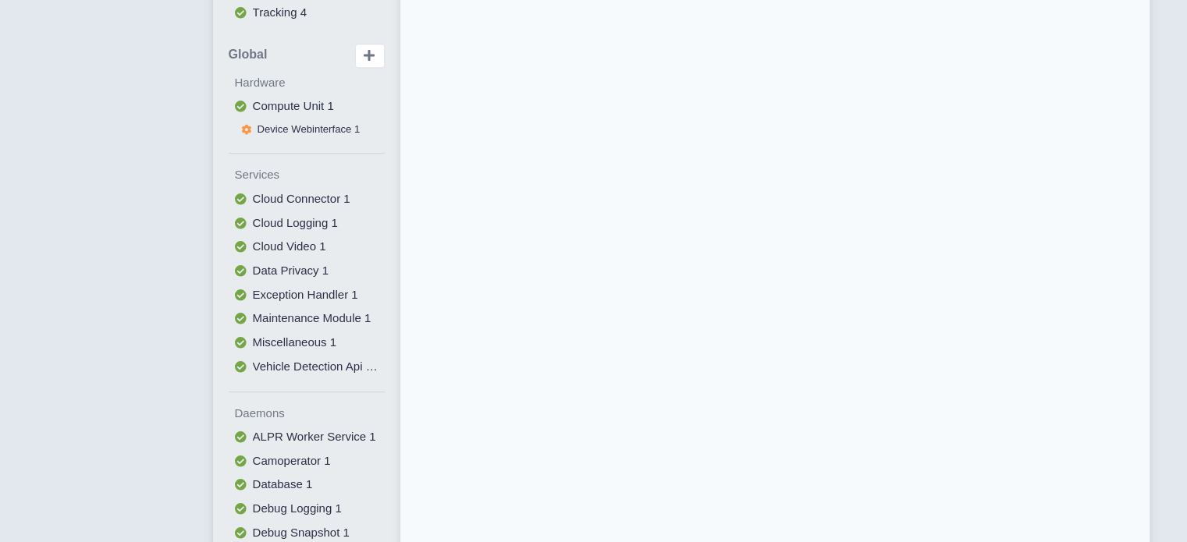
scroll to position [0, 0]
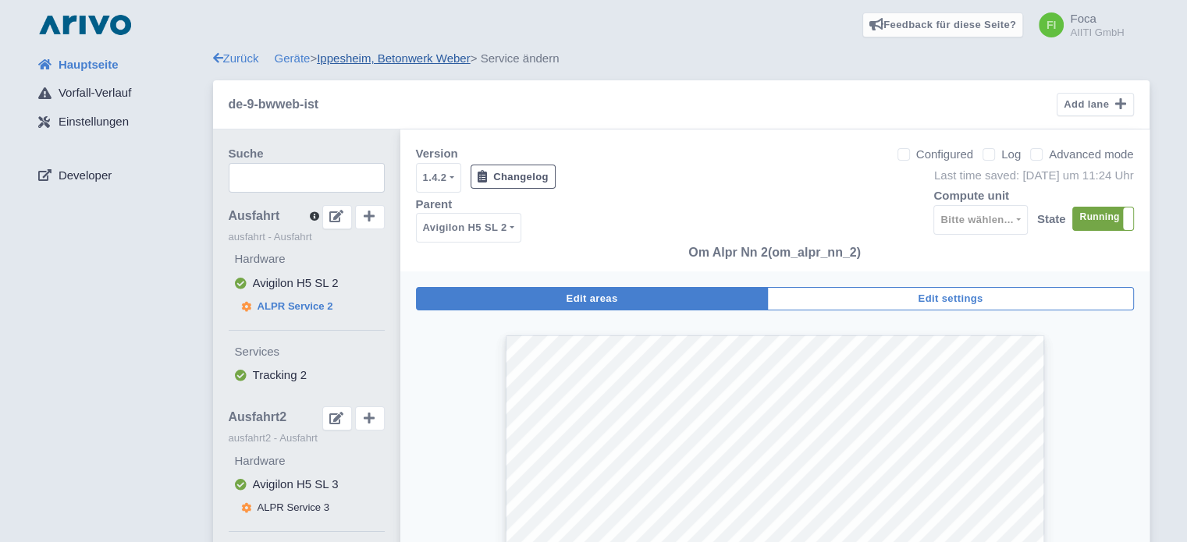
click at [417, 57] on link "Ippesheim, Betonwerk Weber" at bounding box center [394, 57] width 154 height 13
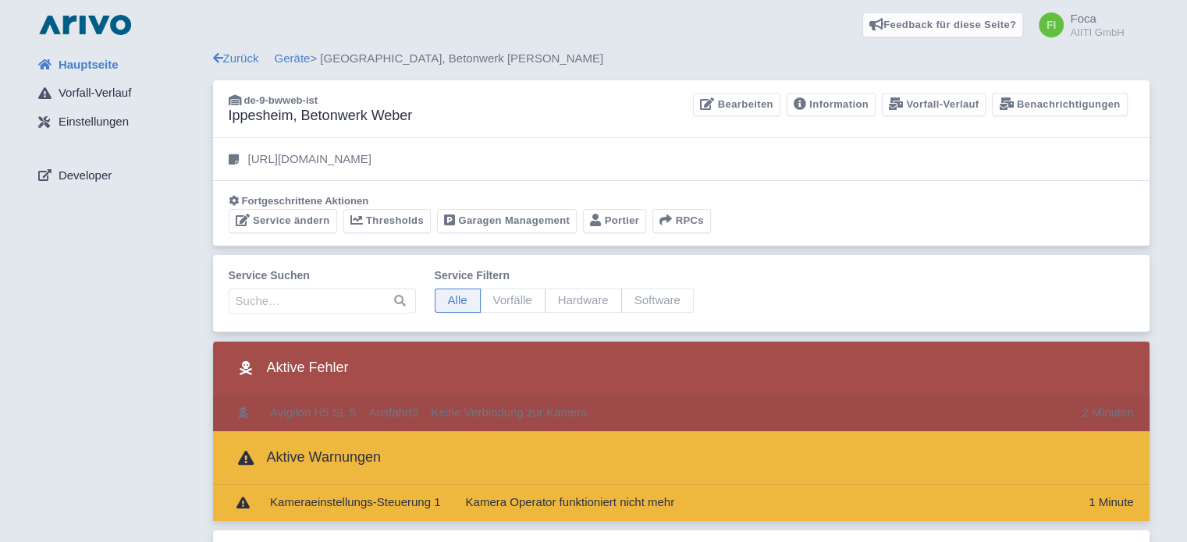
click at [751, 419] on td "Keine Verbindung zur Kamera" at bounding box center [749, 414] width 651 height 36
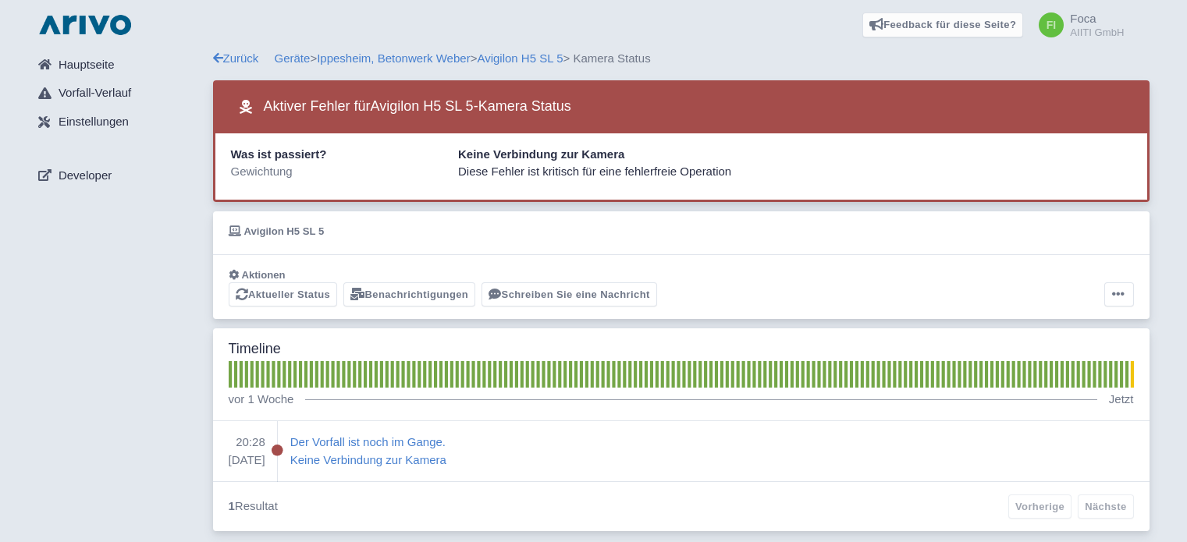
click at [518, 417] on div "Timeline" at bounding box center [681, 374] width 936 height 93
click at [523, 55] on link "Avigilon H5 SL 5" at bounding box center [520, 57] width 86 height 13
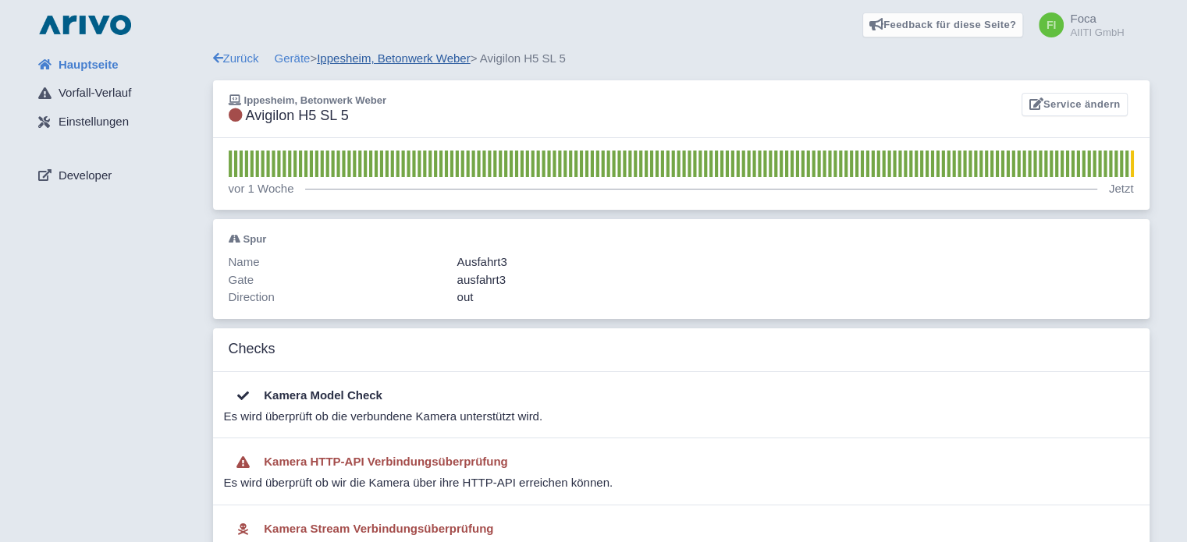
click at [422, 55] on link "Ippesheim, Betonwerk Weber" at bounding box center [394, 57] width 154 height 13
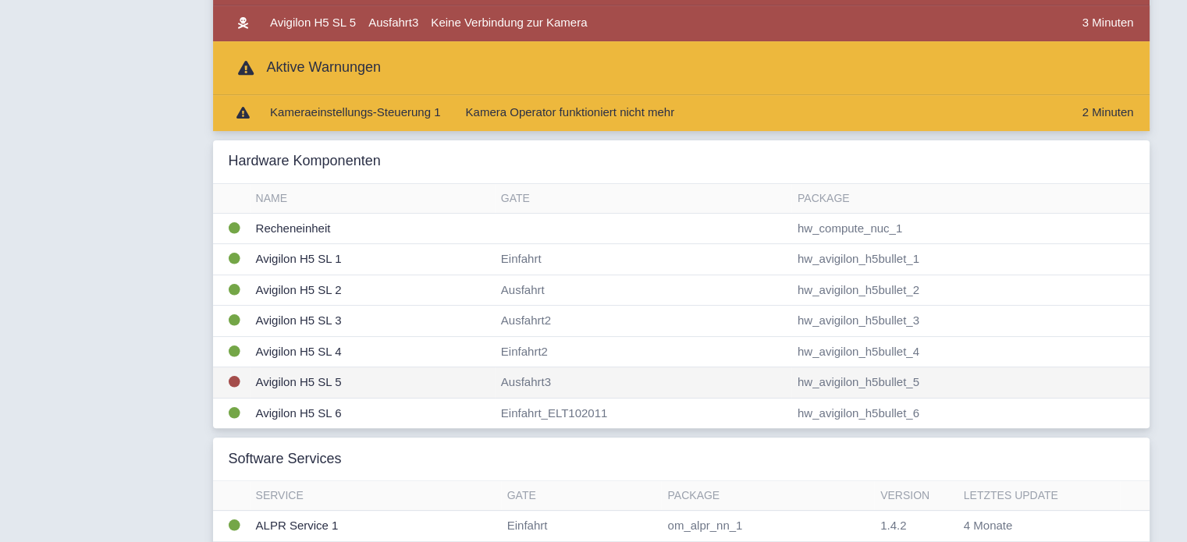
scroll to position [312, 0]
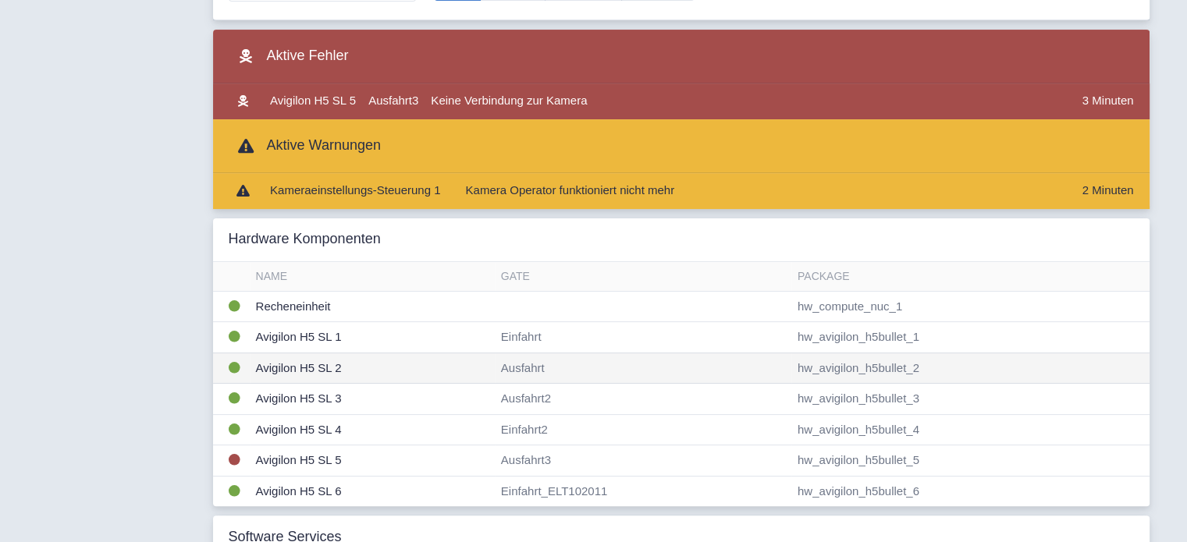
click at [289, 367] on td "Avigilon H5 SL 2" at bounding box center [372, 368] width 245 height 31
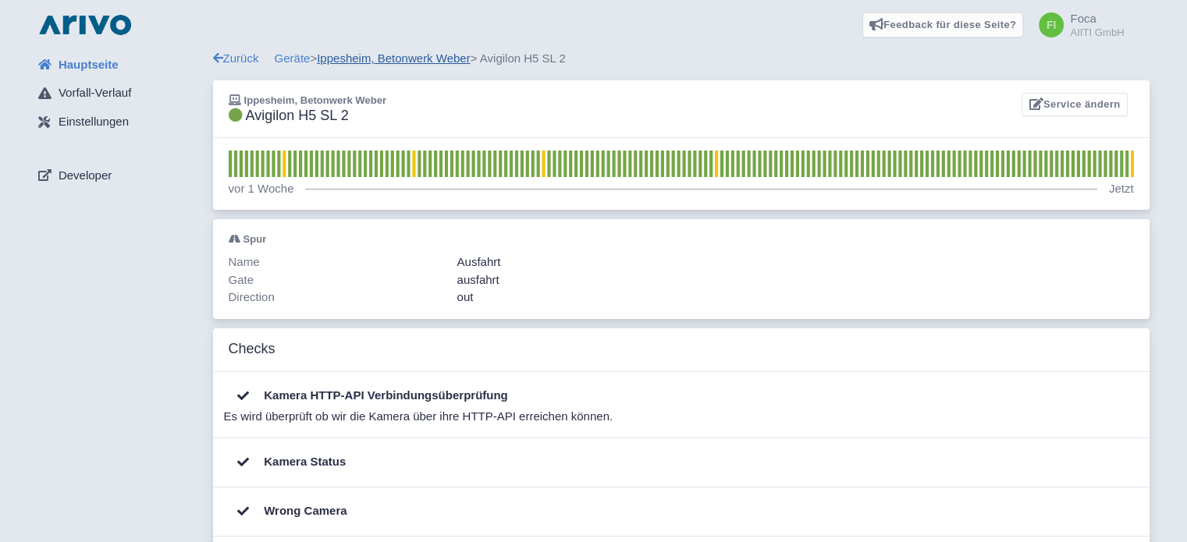
click at [438, 54] on link "Ippesheim, Betonwerk Weber" at bounding box center [394, 57] width 154 height 13
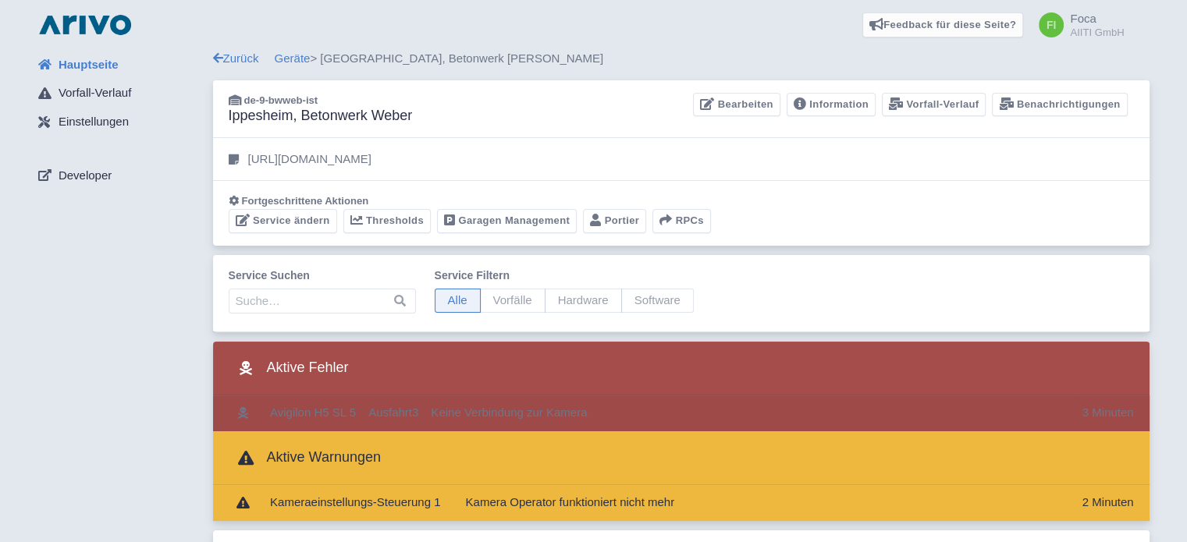
click at [1099, 414] on td "3 Minuten" at bounding box center [1112, 414] width 73 height 36
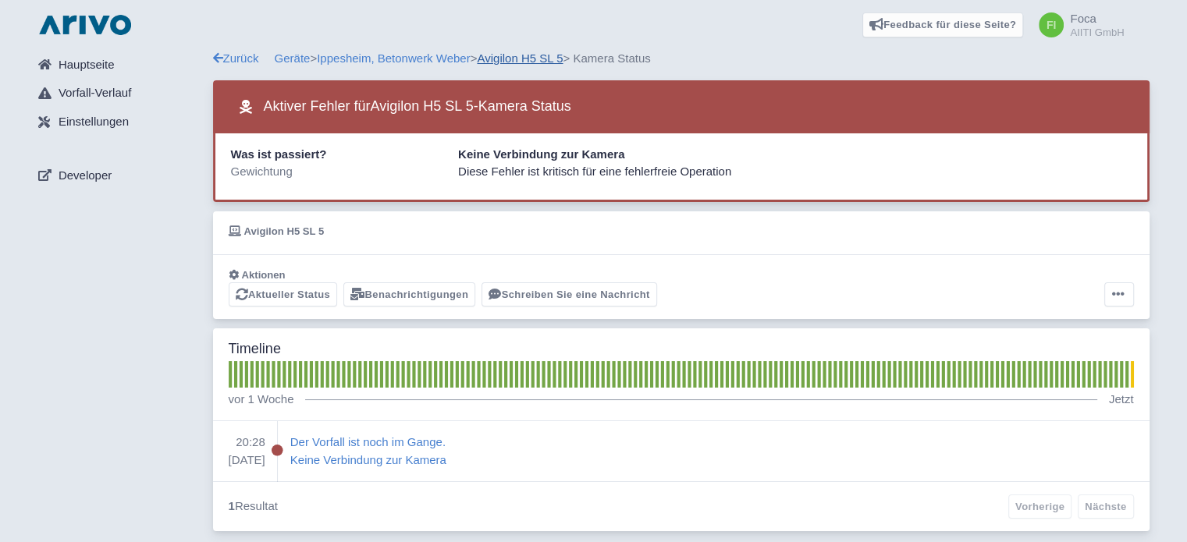
click at [496, 57] on link "Avigilon H5 SL 5" at bounding box center [520, 57] width 86 height 13
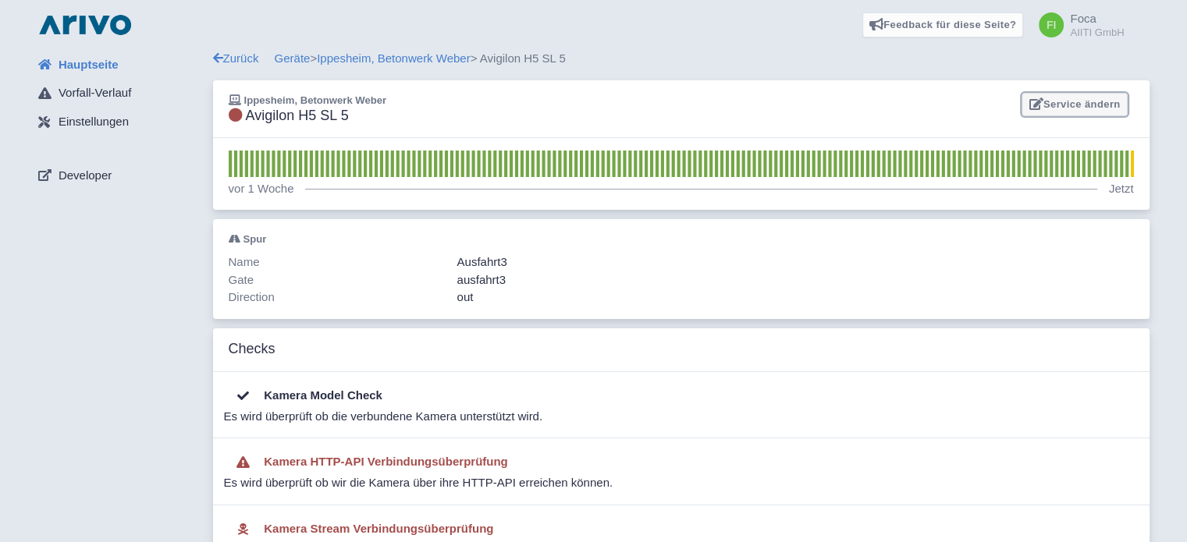
click at [1080, 111] on link "Service ändern" at bounding box center [1073, 105] width 105 height 24
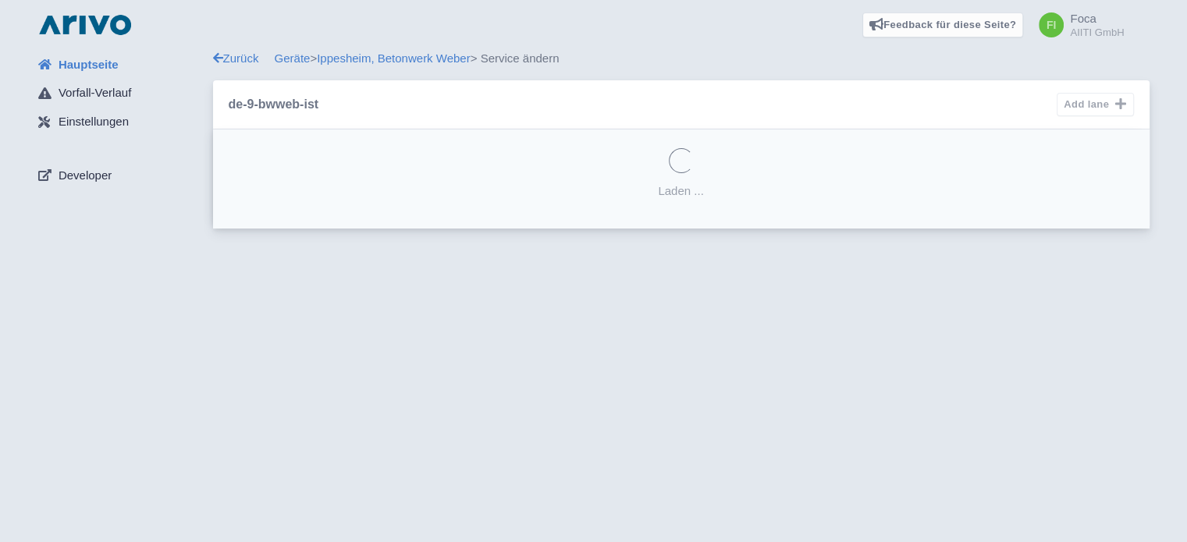
select select "e7766cfa-7deb-4add-9104-73101c410405"
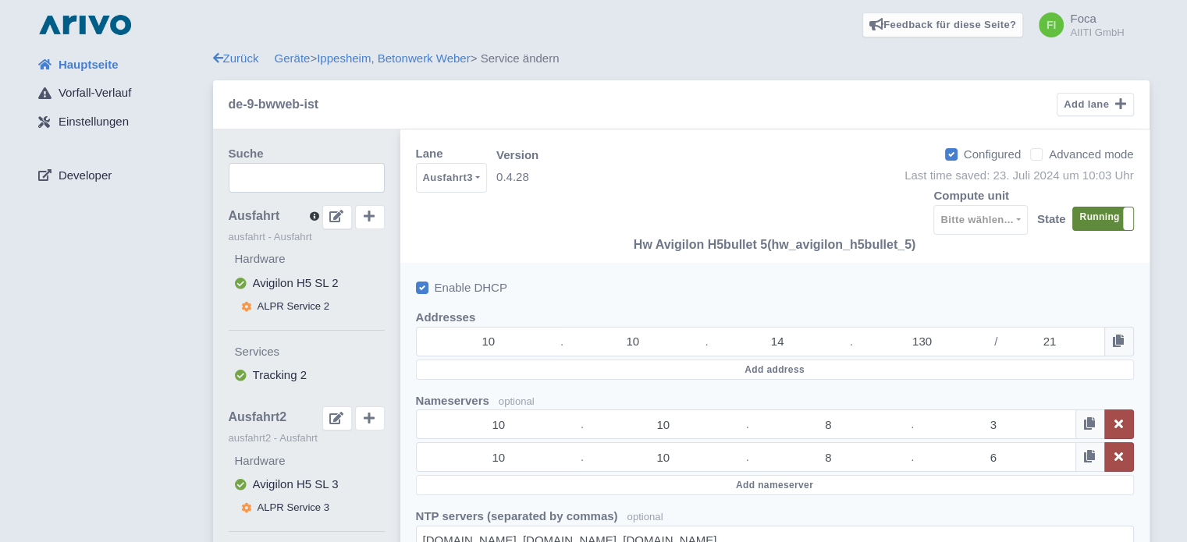
click at [1103, 221] on label "Running" at bounding box center [1103, 219] width 60 height 23
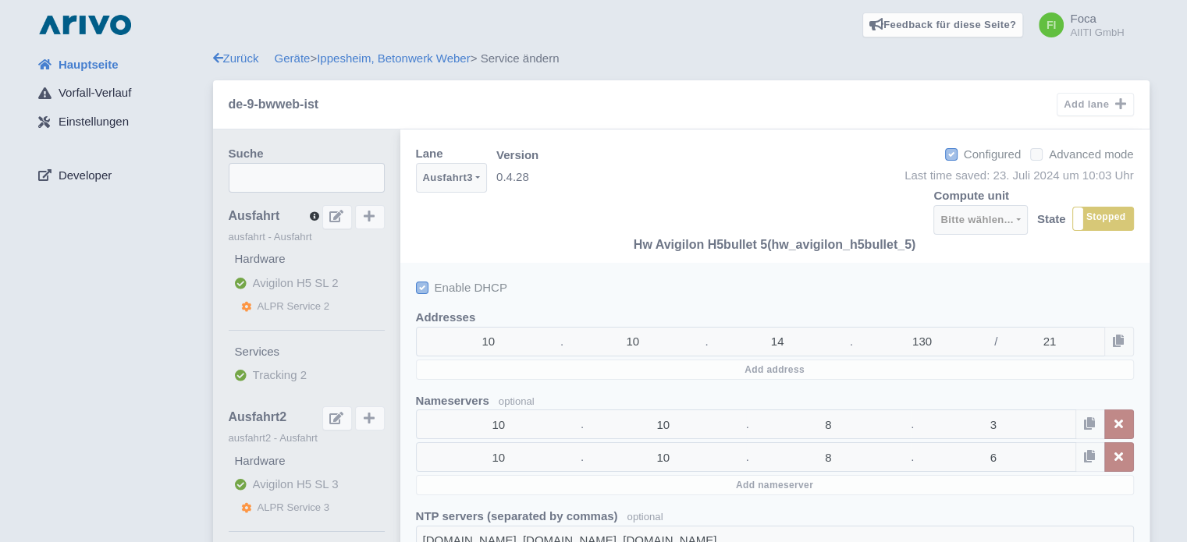
select select
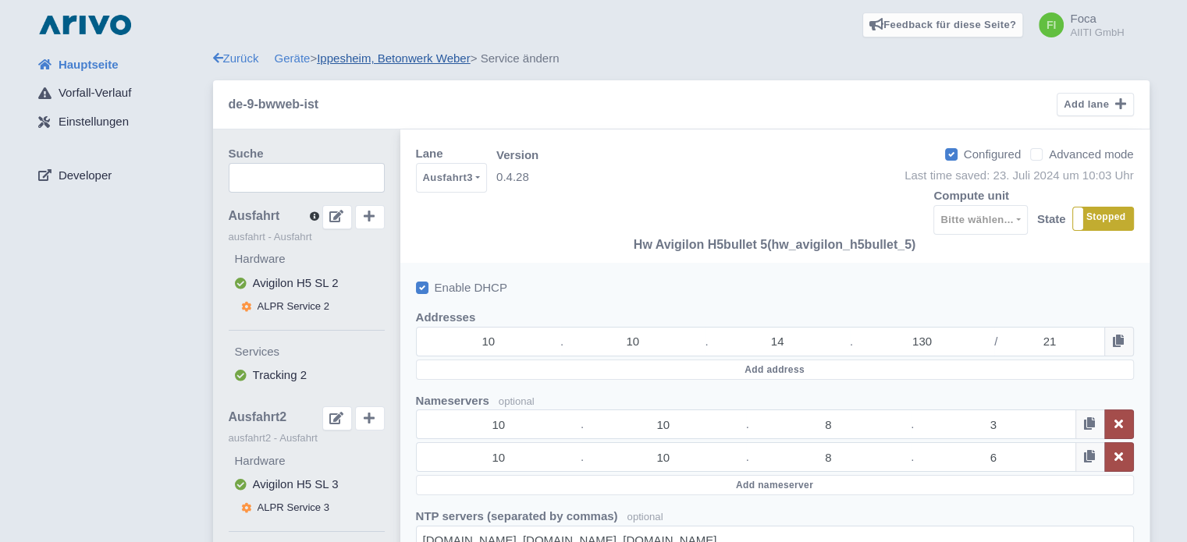
click at [402, 59] on link "Ippesheim, Betonwerk Weber" at bounding box center [394, 57] width 154 height 13
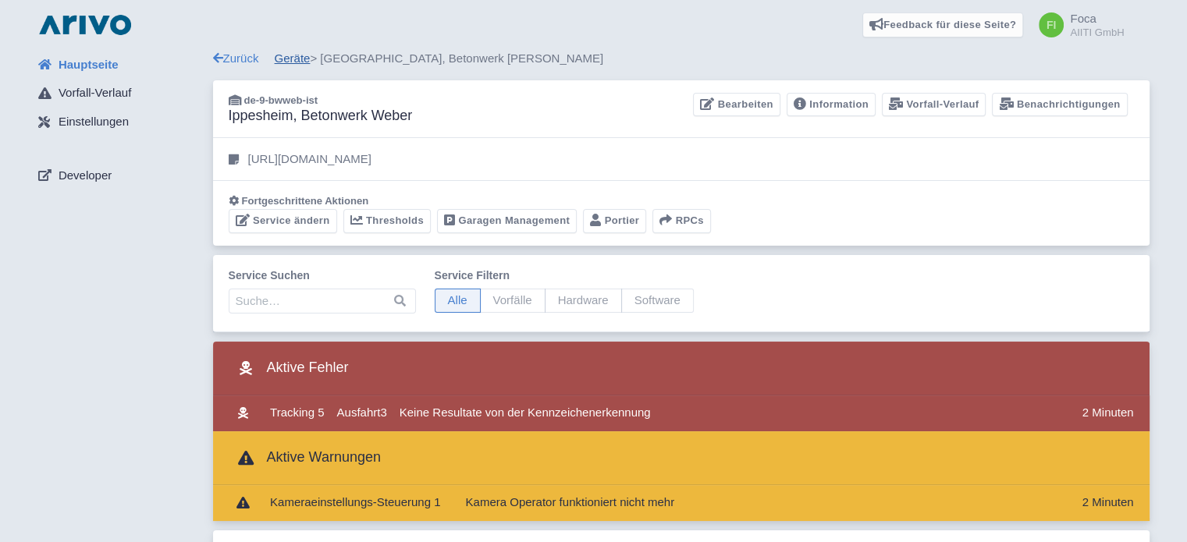
click at [300, 61] on link "Geräte" at bounding box center [293, 57] width 36 height 13
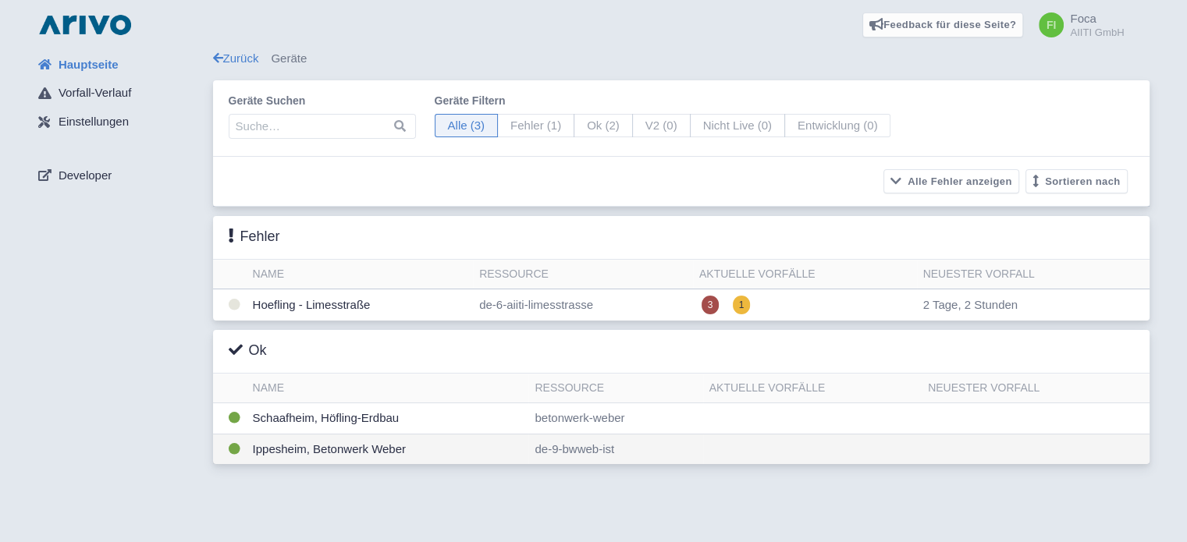
click at [552, 452] on td "de-9-bwweb-ist" at bounding box center [615, 449] width 174 height 30
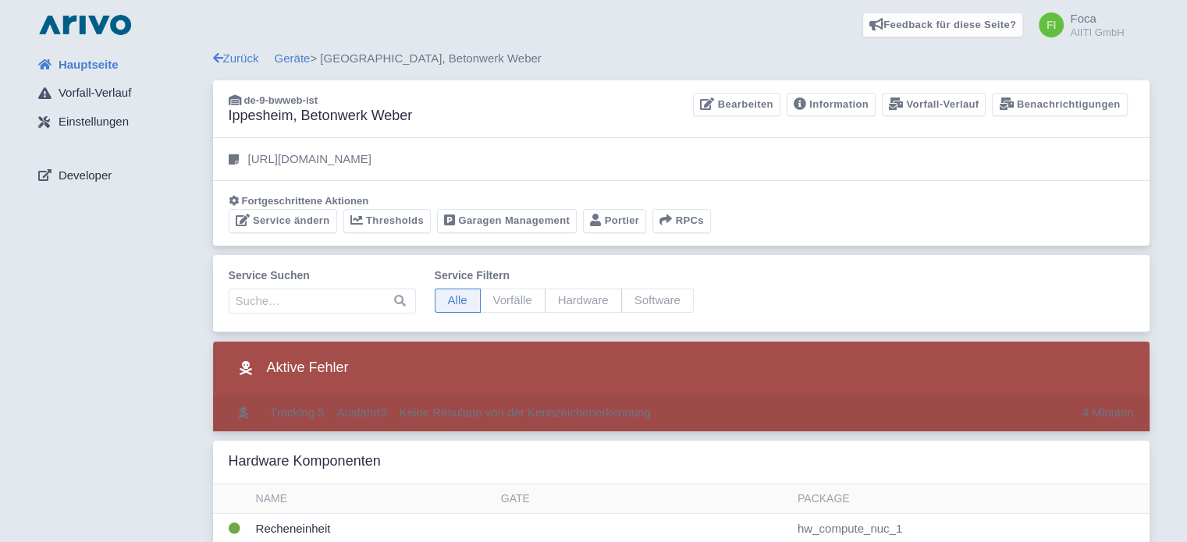
click at [555, 400] on td "Keine Resultate von der Kennzeichenerkennung" at bounding box center [734, 414] width 683 height 36
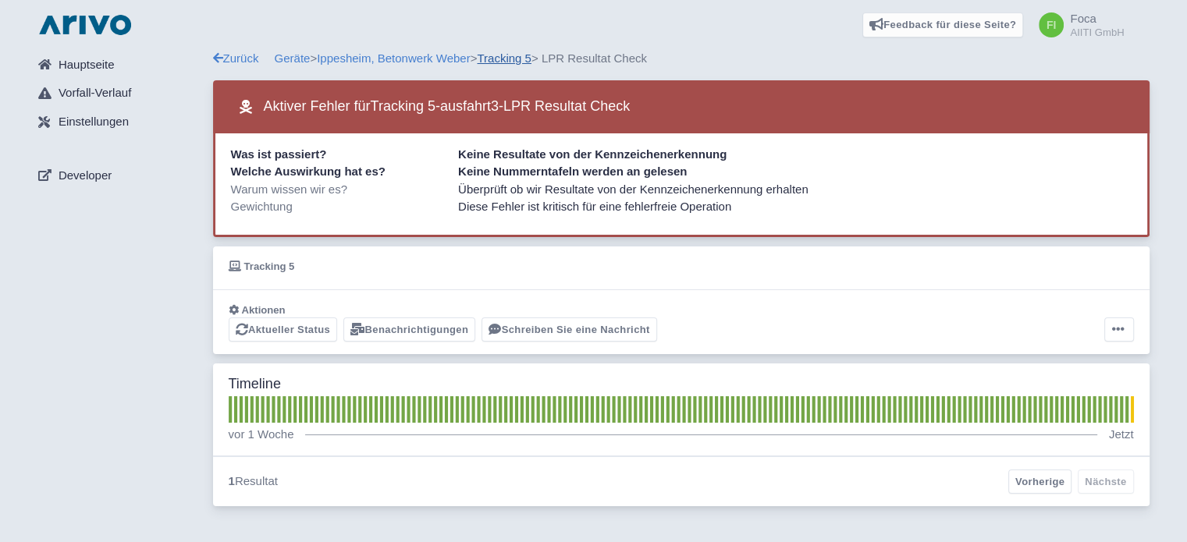
click at [508, 58] on link "Tracking 5" at bounding box center [504, 57] width 54 height 13
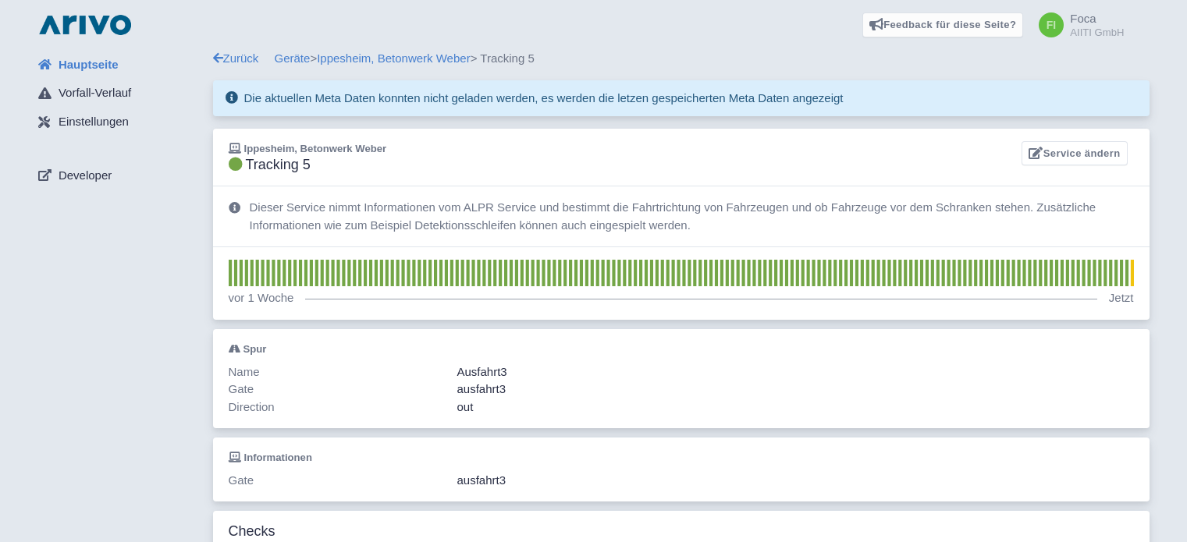
click at [515, 57] on div "Zurück Geräte > [GEOGRAPHIC_DATA], Betonwerk Weber > Tracking 5" at bounding box center [681, 59] width 936 height 18
click at [1084, 158] on link "Service ändern" at bounding box center [1073, 153] width 105 height 24
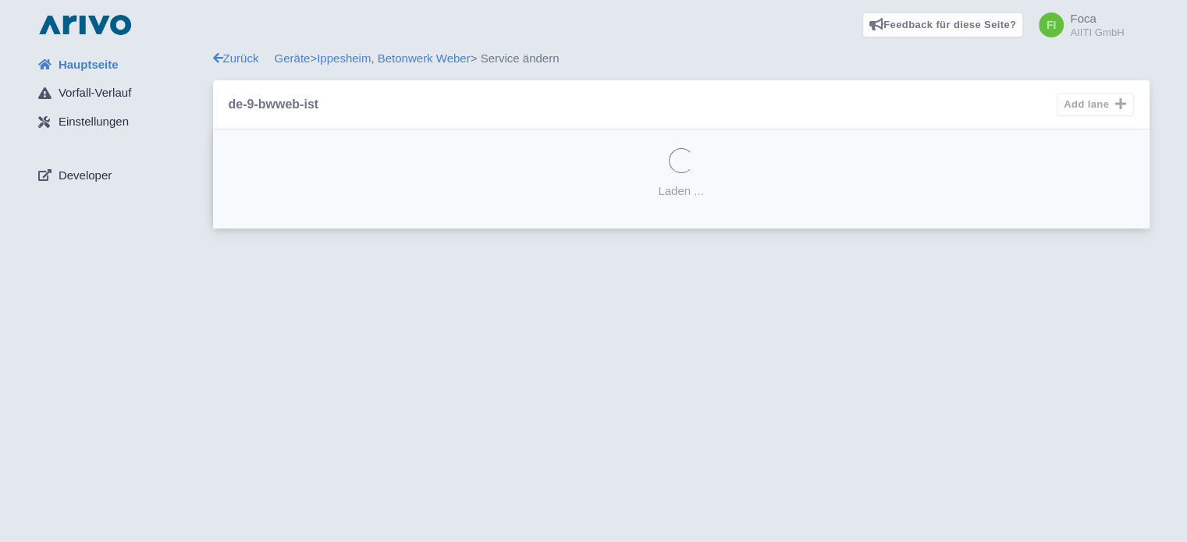
select select "e7766cfa-7deb-4add-9104-73101c410405"
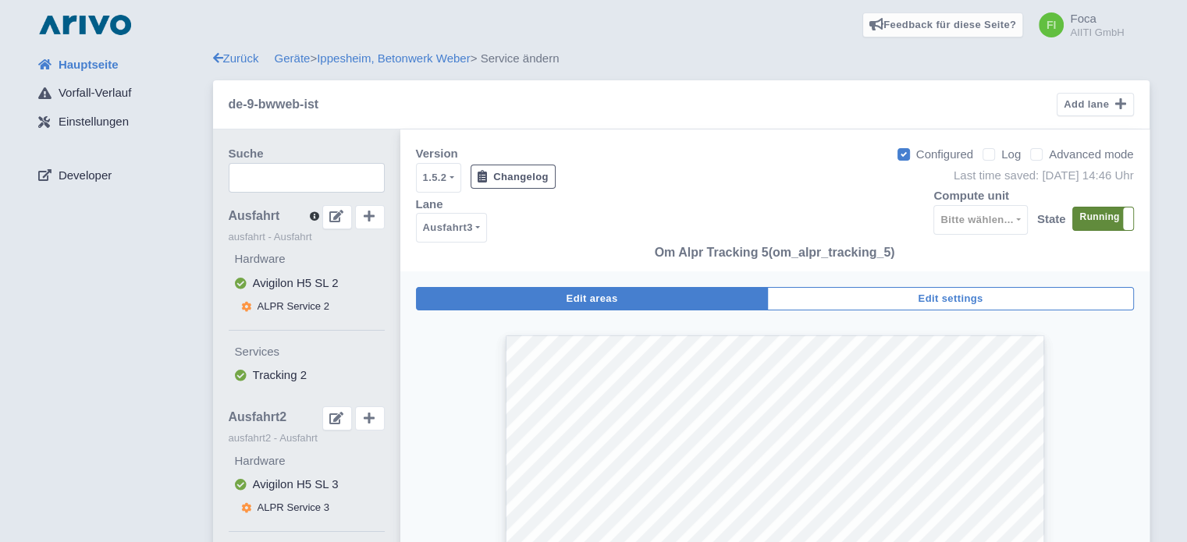
click at [1110, 215] on label "Running" at bounding box center [1103, 219] width 60 height 23
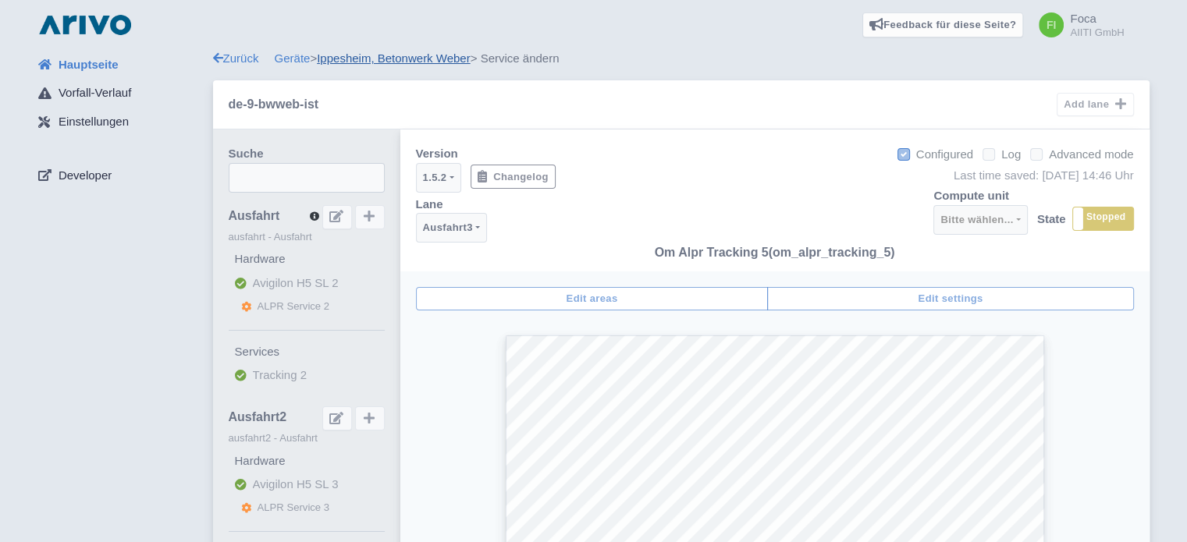
select select
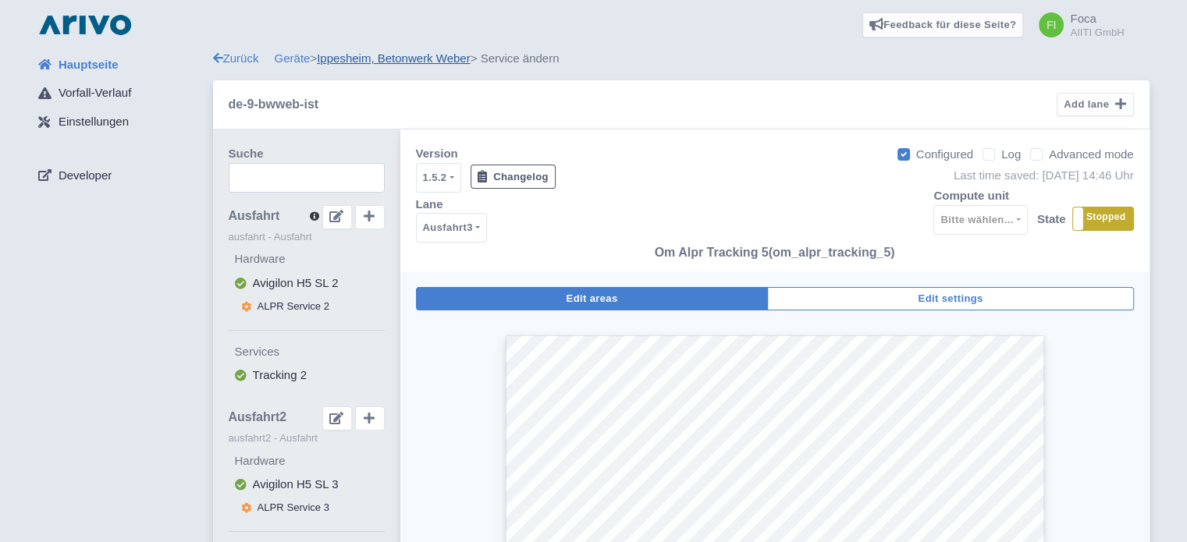
click at [380, 59] on link "Ippesheim, Betonwerk Weber" at bounding box center [394, 57] width 154 height 13
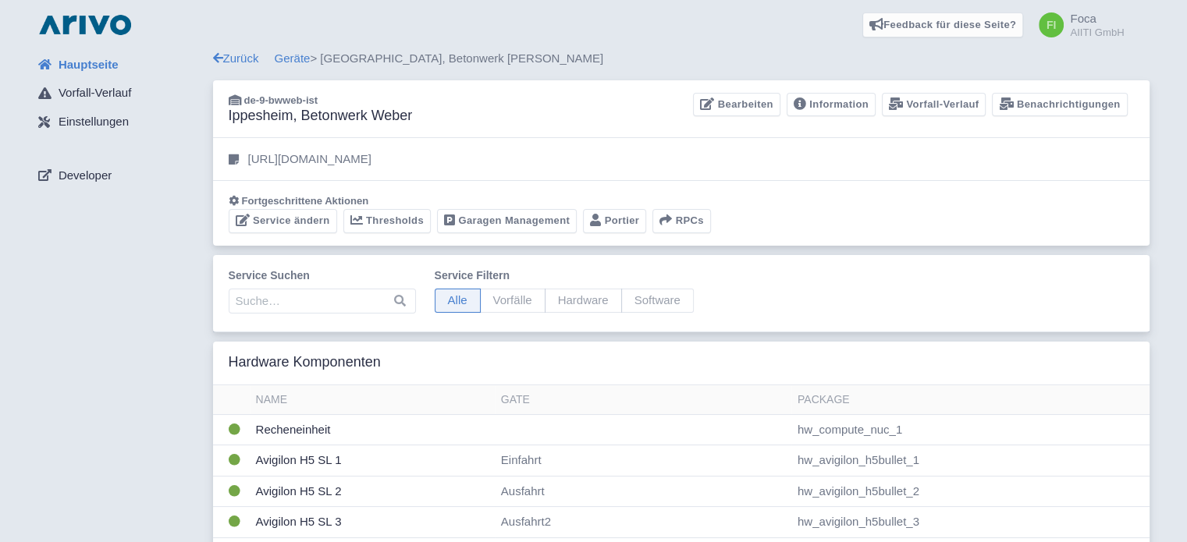
click at [379, 55] on div "Zurück Geräte > Ippesheim, Betonwerk Weber" at bounding box center [681, 59] width 936 height 18
click at [293, 56] on link "Geräte" at bounding box center [293, 57] width 36 height 13
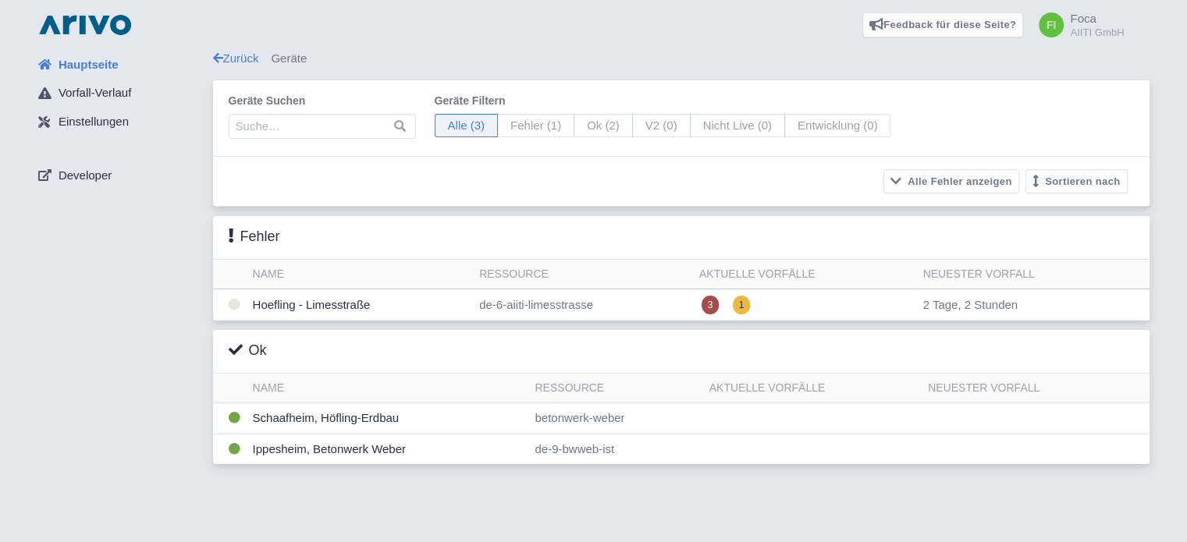
click at [1085, 34] on small "AIITI GmbH" at bounding box center [1097, 32] width 54 height 10
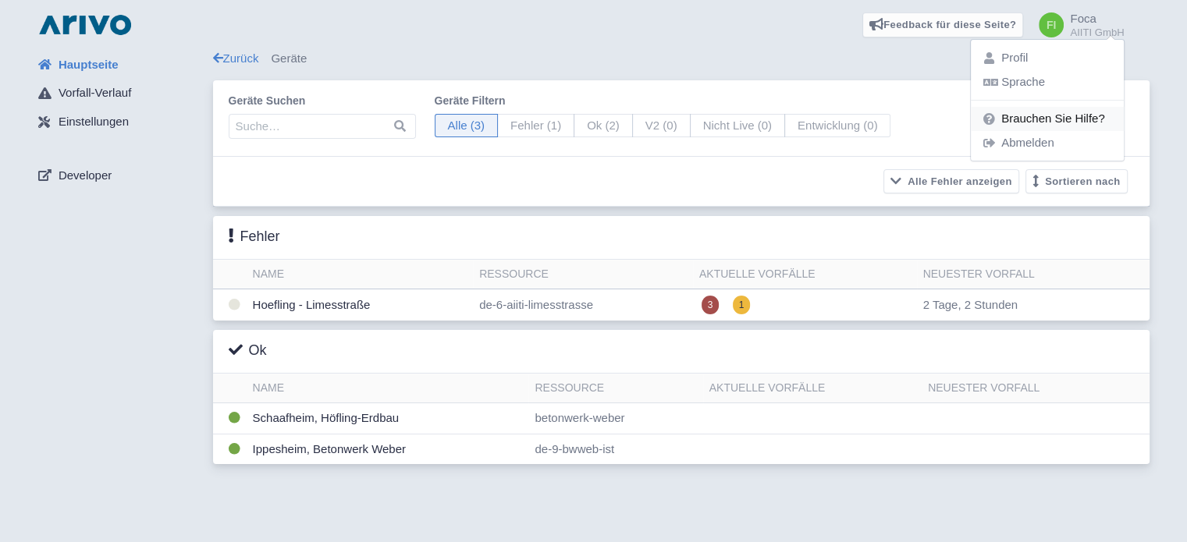
click at [1067, 114] on link "Brauchen Sie Hilfe?" at bounding box center [1047, 119] width 153 height 24
